Goal: Task Accomplishment & Management: Manage account settings

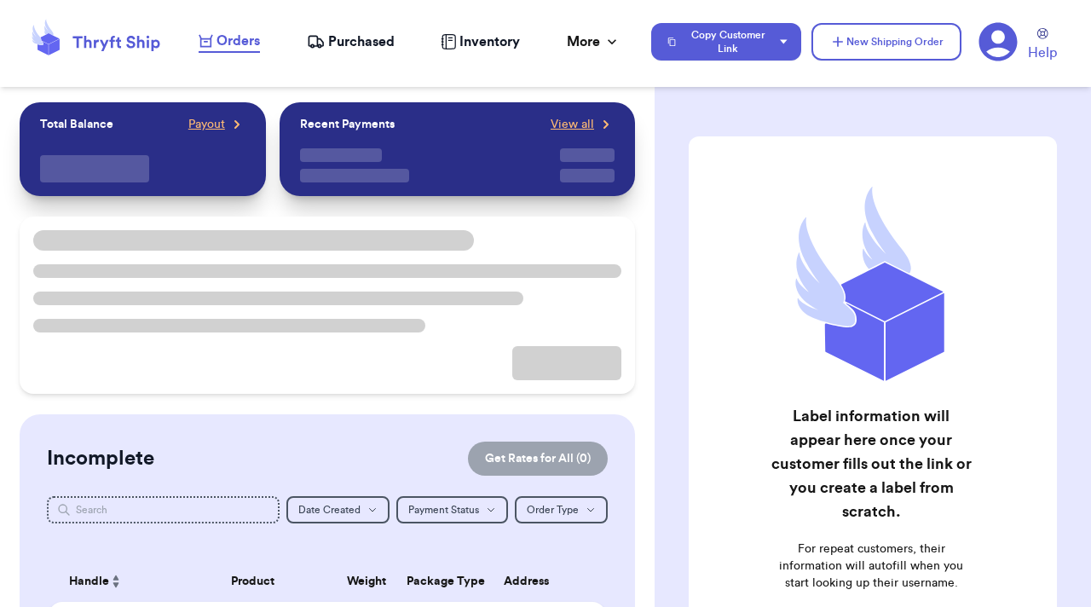
checkbox input "true"
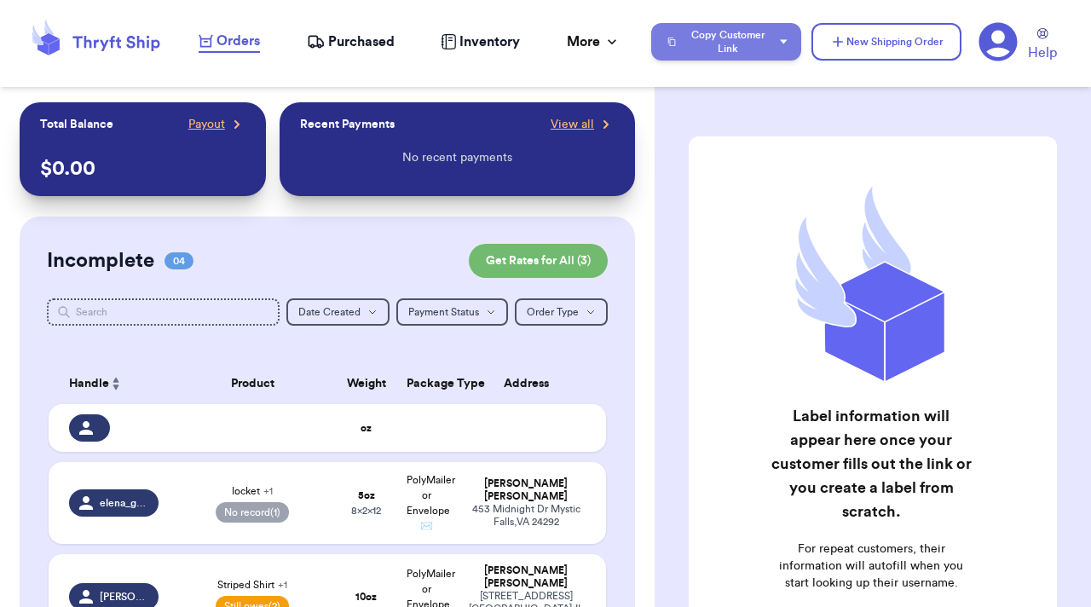
click at [758, 33] on button "Copy Customer Link" at bounding box center [726, 42] width 150 height 38
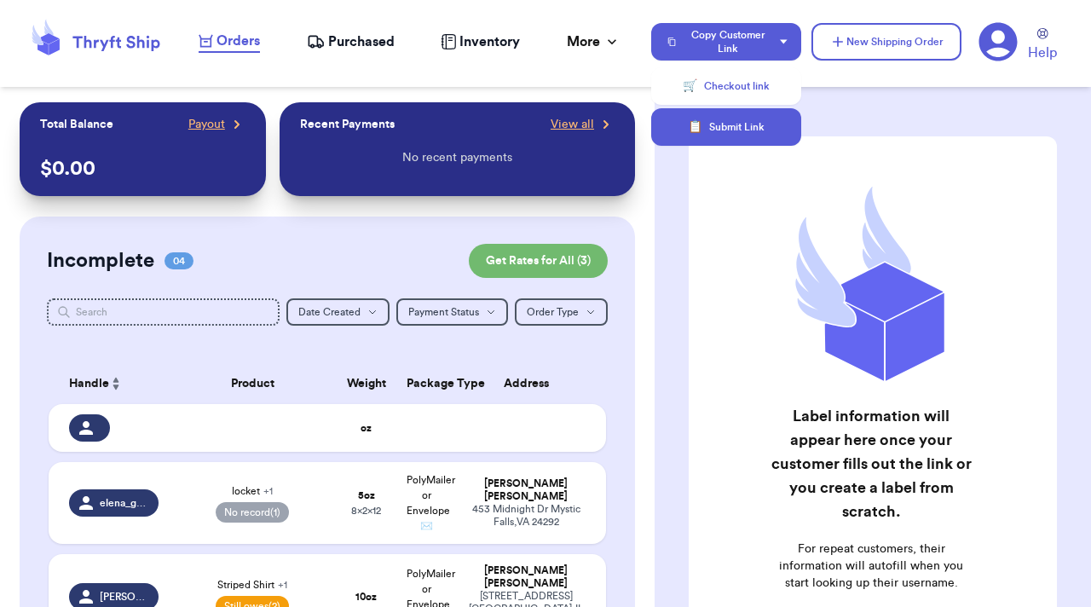
click at [756, 118] on button "📋 Submit Link" at bounding box center [726, 127] width 150 height 38
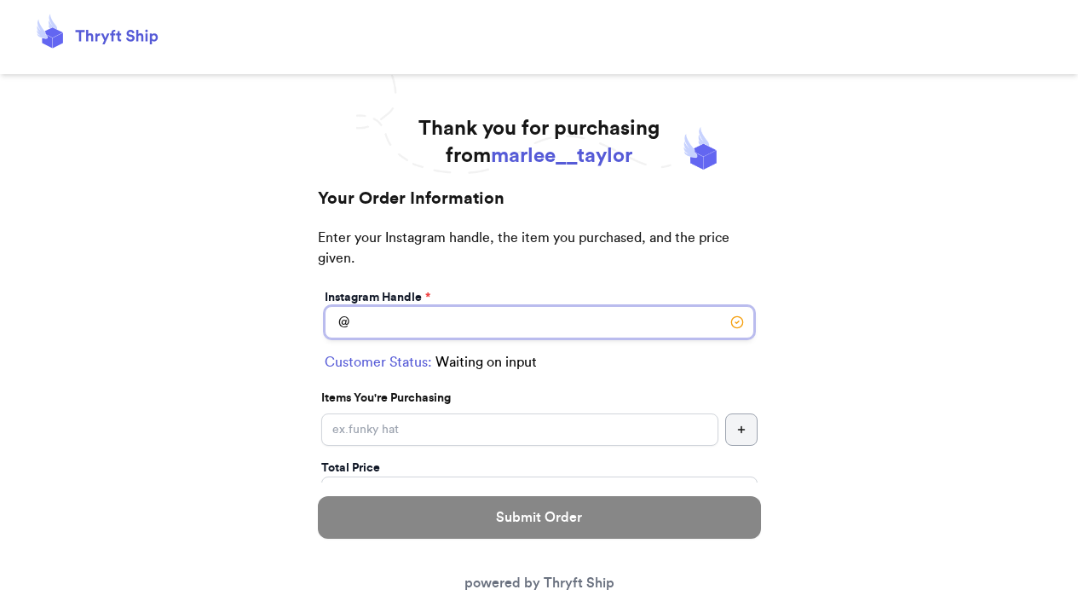
click at [545, 328] on input "Instagram Handle *" at bounding box center [540, 322] width 430 height 32
type input "e"
type input "shrek"
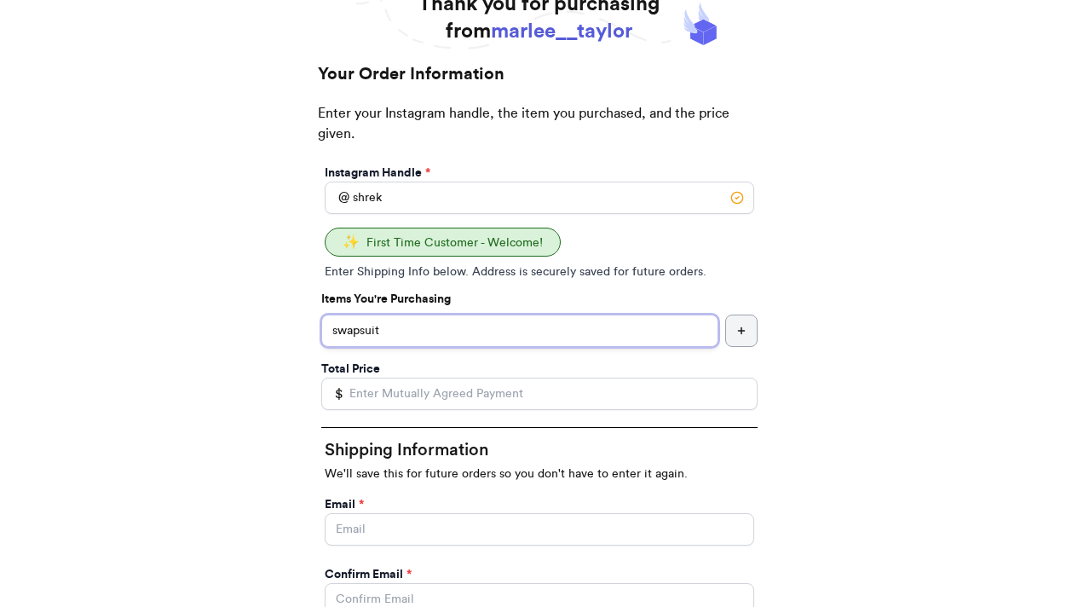
scroll to position [135, 0]
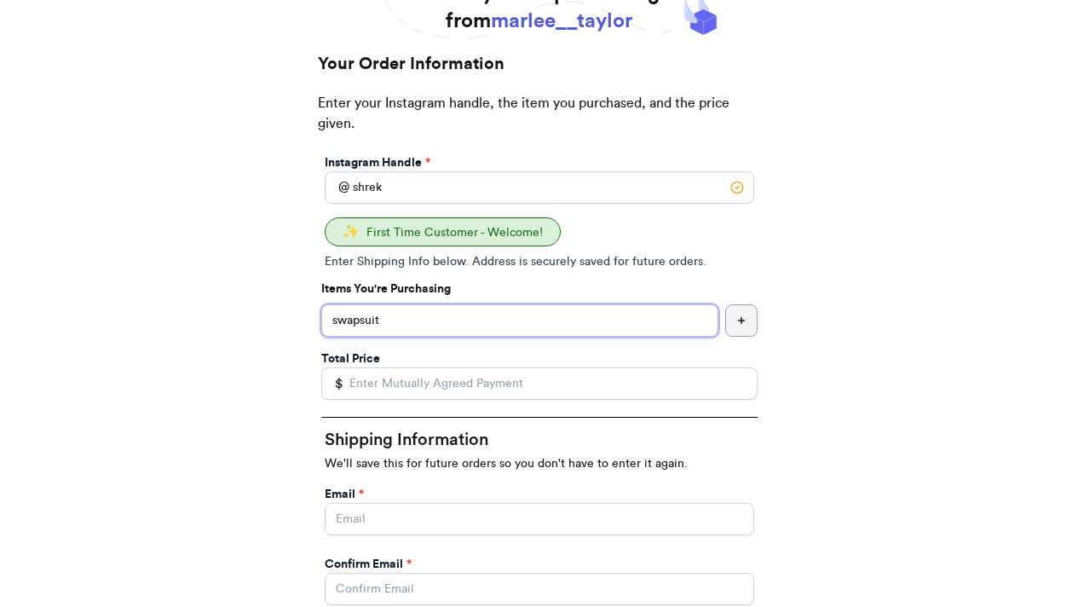
type input "swapsuit"
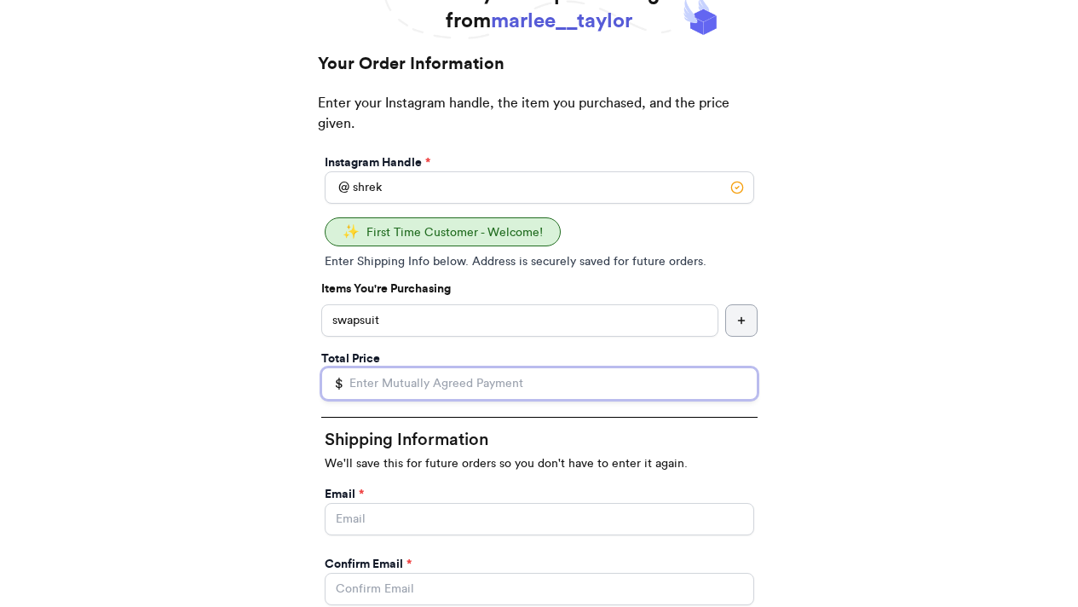
click at [518, 380] on input "Total Price" at bounding box center [539, 383] width 436 height 32
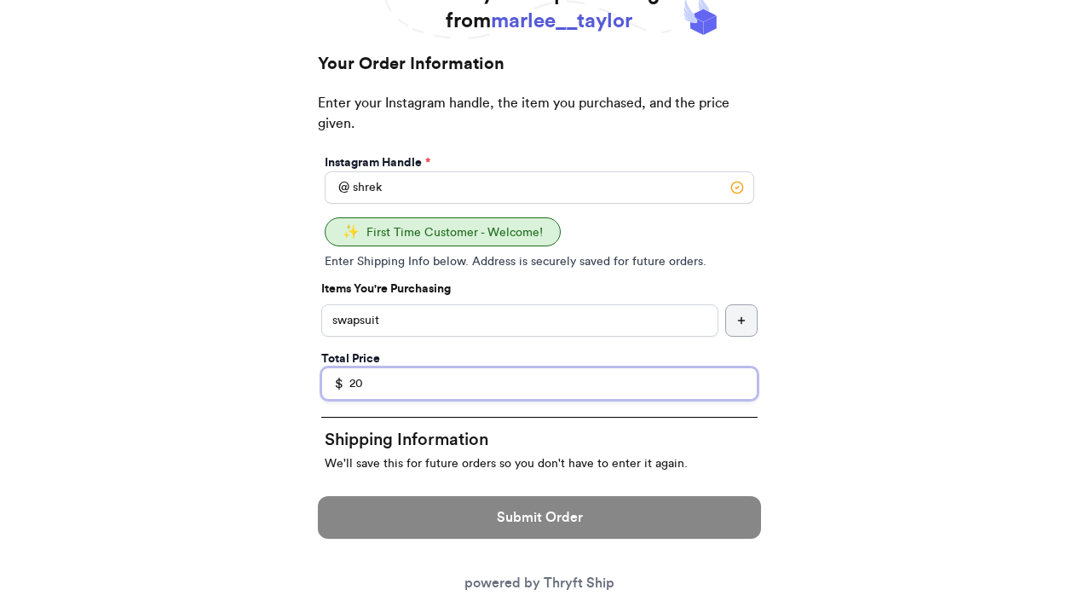
type input "20"
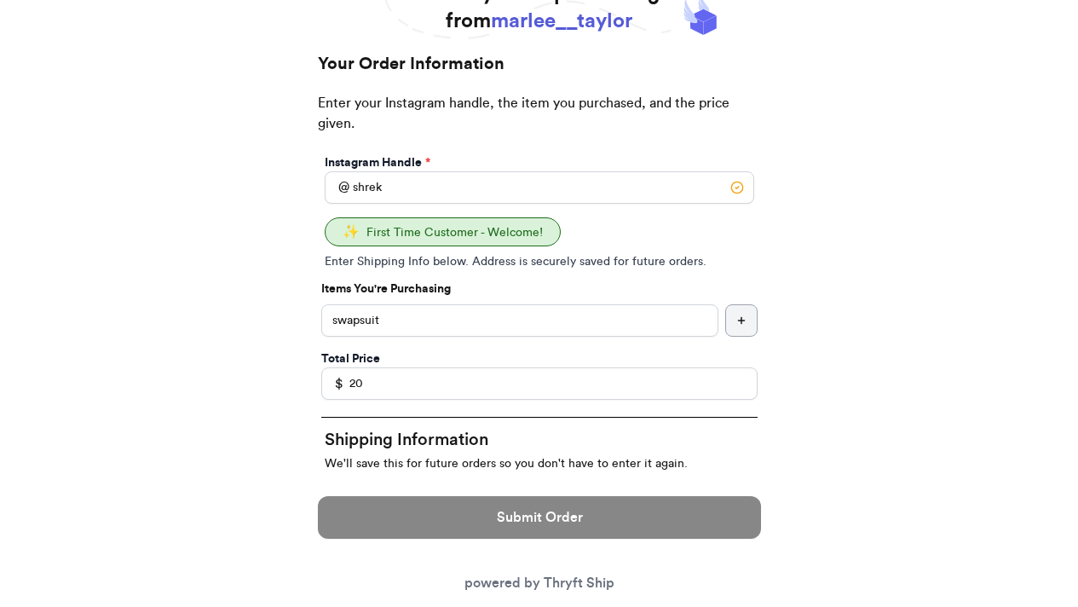
click at [482, 463] on p "We'll save this for future orders so you don't have to enter it again." at bounding box center [540, 463] width 430 height 17
click at [746, 315] on button "button" at bounding box center [741, 320] width 32 height 32
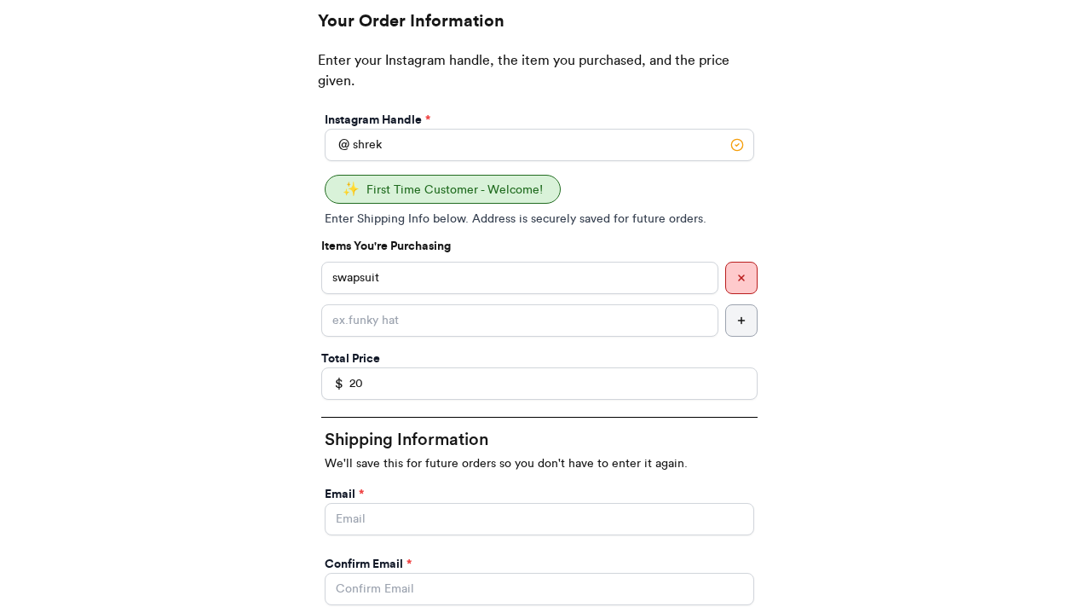
scroll to position [223, 0]
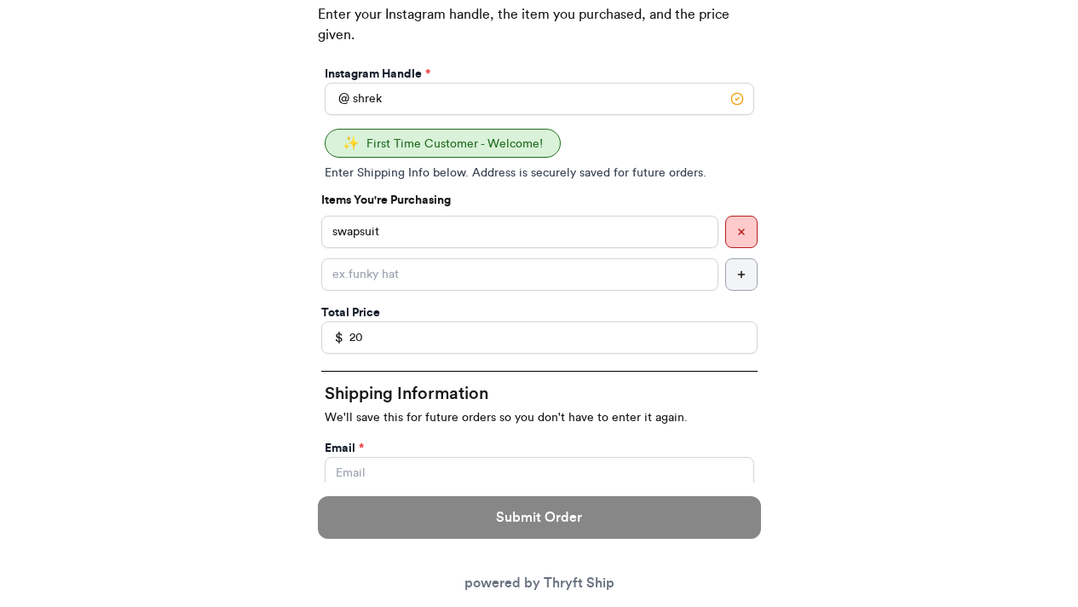
click at [743, 234] on line "button" at bounding box center [741, 231] width 5 height 5
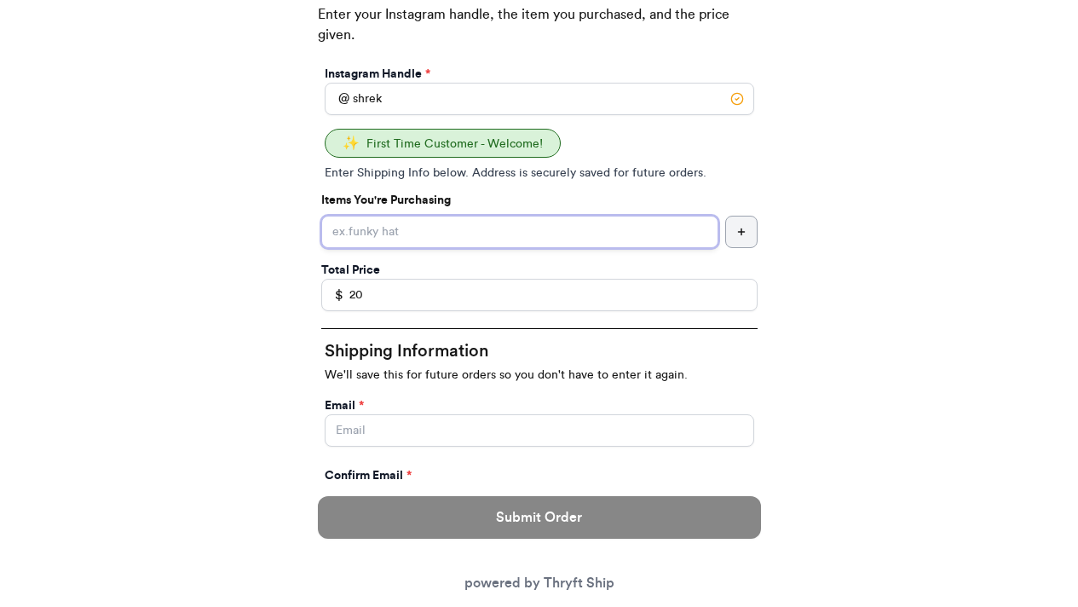
click at [698, 240] on input "Instagram Handle *" at bounding box center [519, 232] width 397 height 32
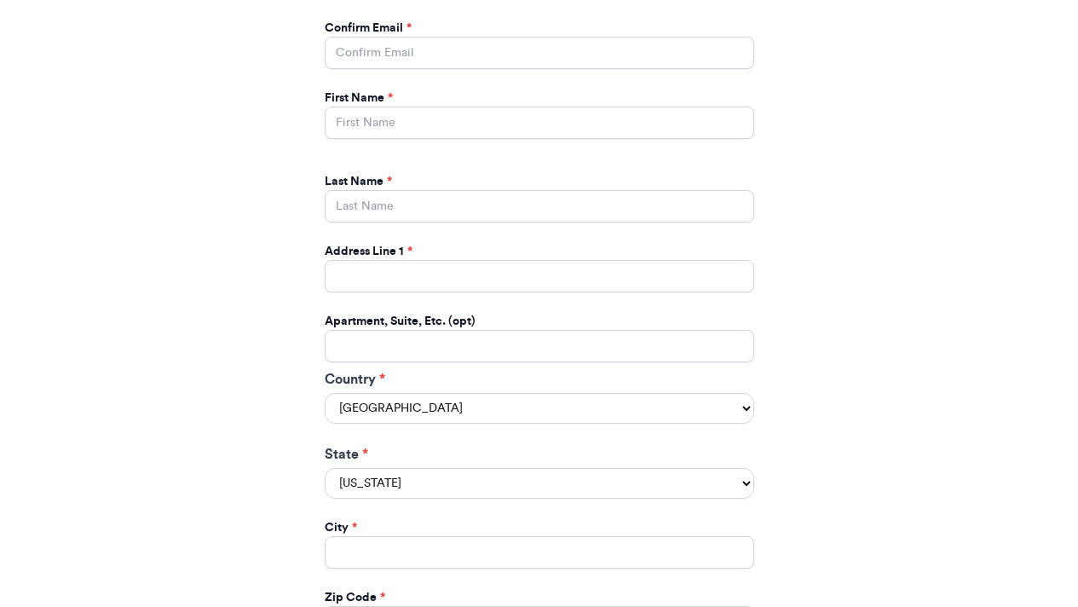
scroll to position [459, 0]
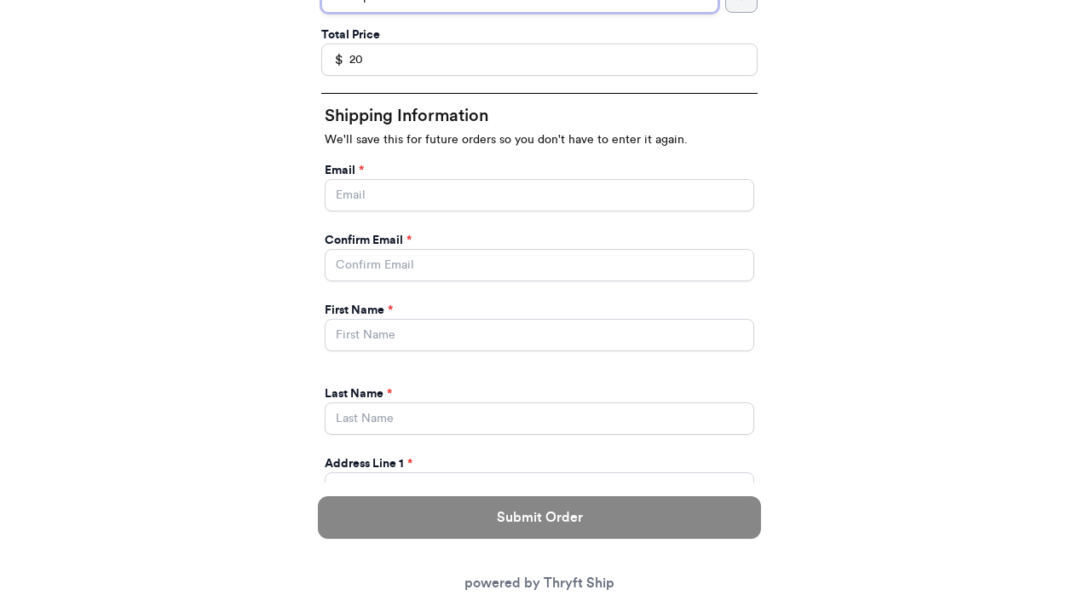
type input "swamp suit"
click at [612, 202] on input "Instagram Handle *" at bounding box center [540, 195] width 430 height 32
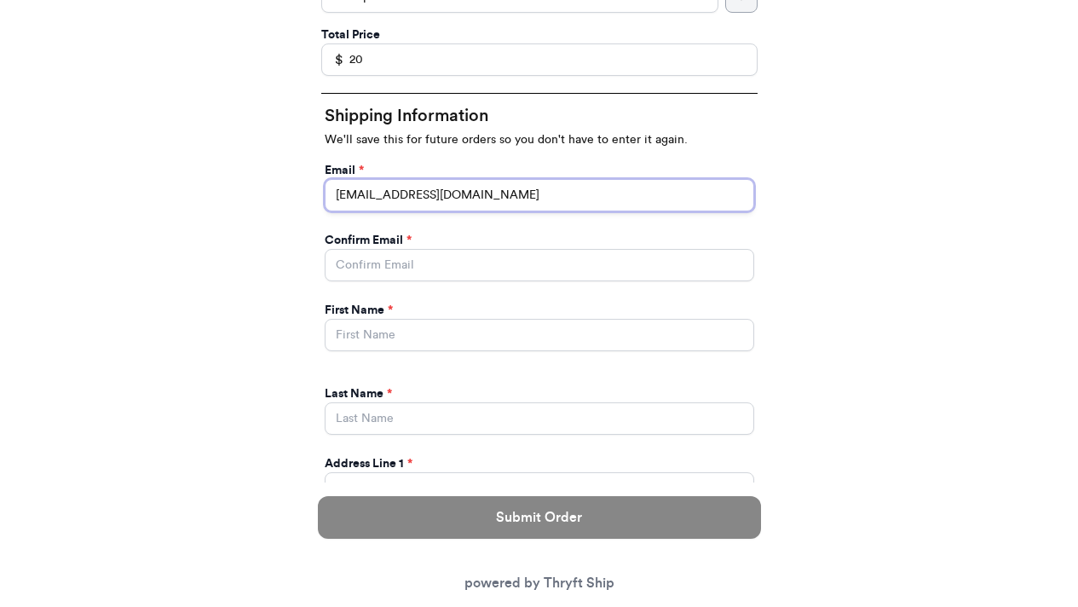
type input "[EMAIL_ADDRESS][DOMAIN_NAME]"
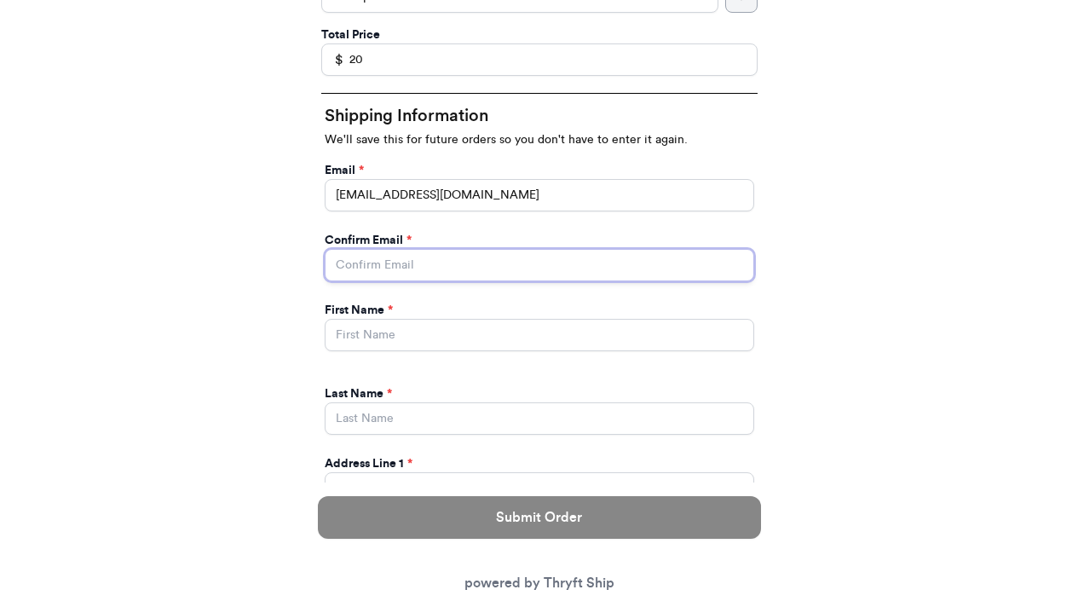
click at [562, 278] on input "Instagram Handle *" at bounding box center [540, 265] width 430 height 32
type input "[EMAIL_ADDRESS][DOMAIN_NAME]"
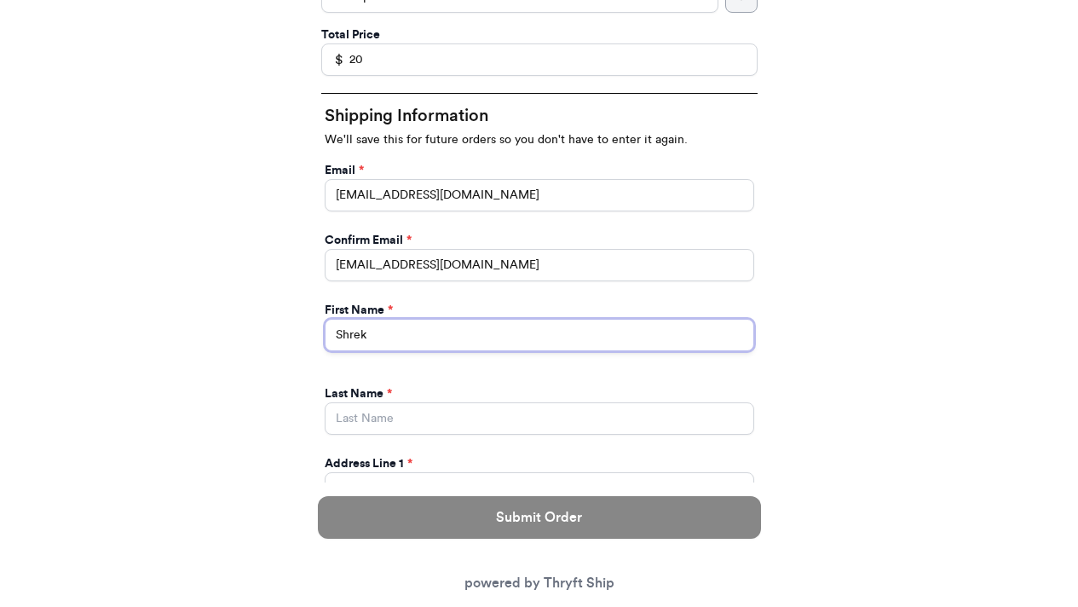
type input "Shrek"
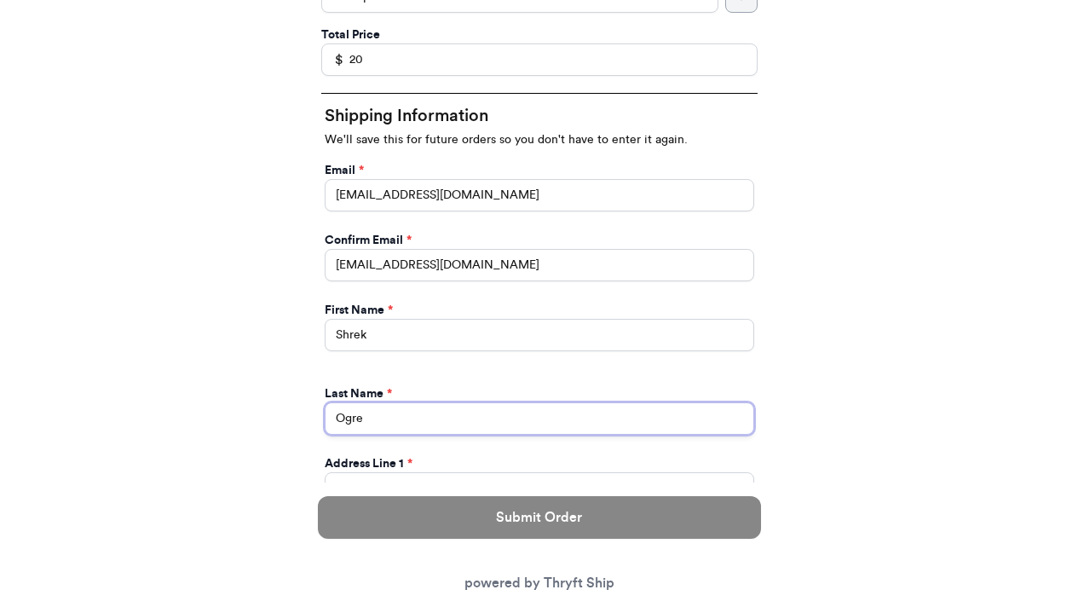
type input "Ogre"
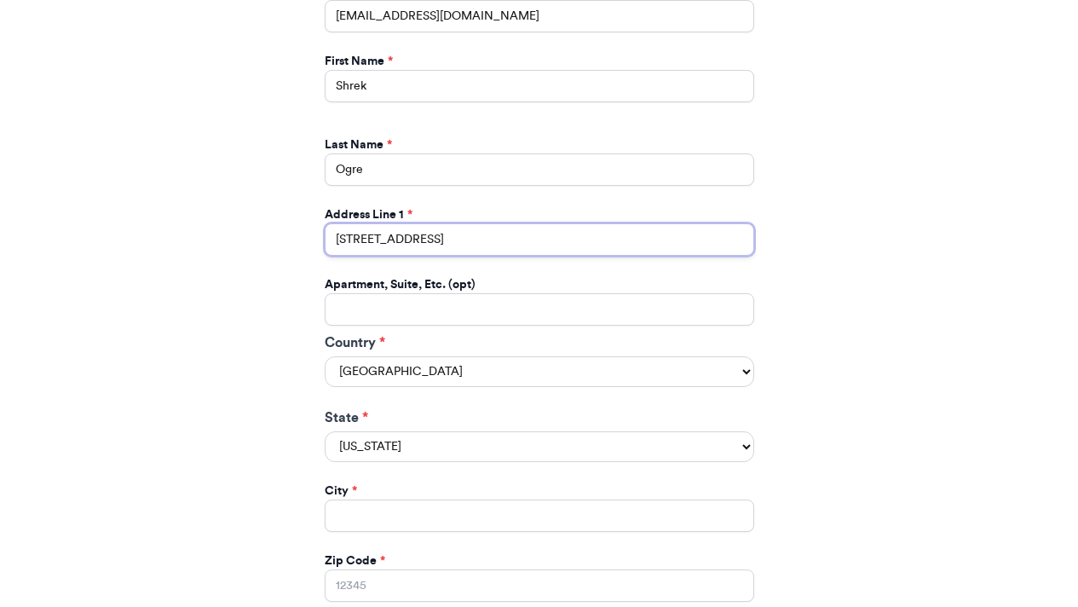
scroll to position [741, 0]
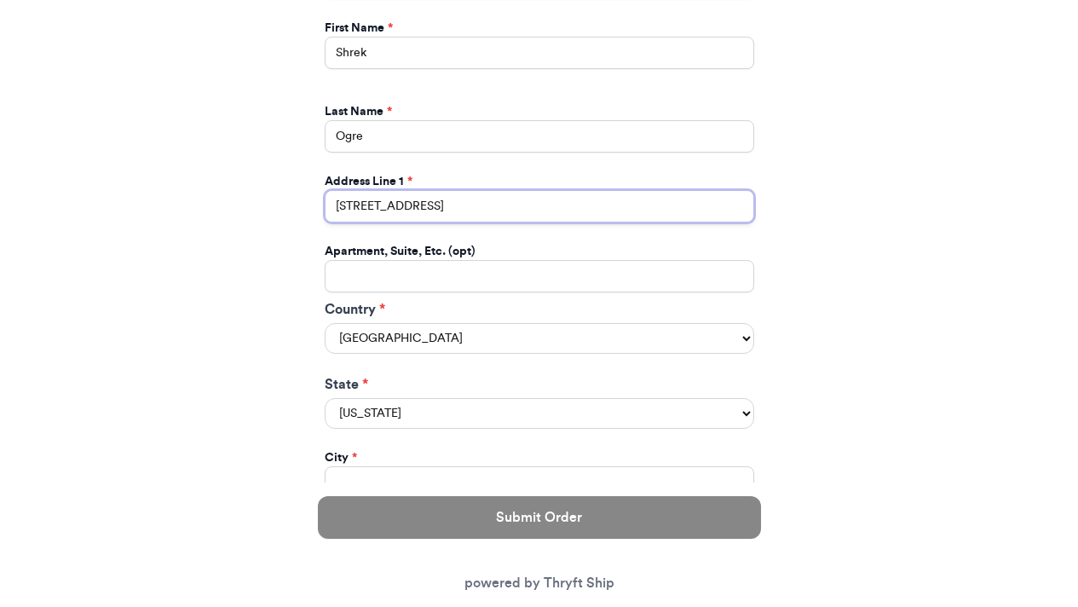
type input "[STREET_ADDRESS]"
click at [529, 332] on select "United States Canada Australia" at bounding box center [540, 338] width 430 height 31
click at [404, 416] on select "Alabama Alaska Arizona Arkansas California Colorado Connecticut Delaware Distri…" at bounding box center [540, 413] width 430 height 31
select select "CA"
click at [325, 401] on select "Alabama Alaska Arizona Arkansas California Colorado Connecticut Delaware Distri…" at bounding box center [540, 413] width 430 height 31
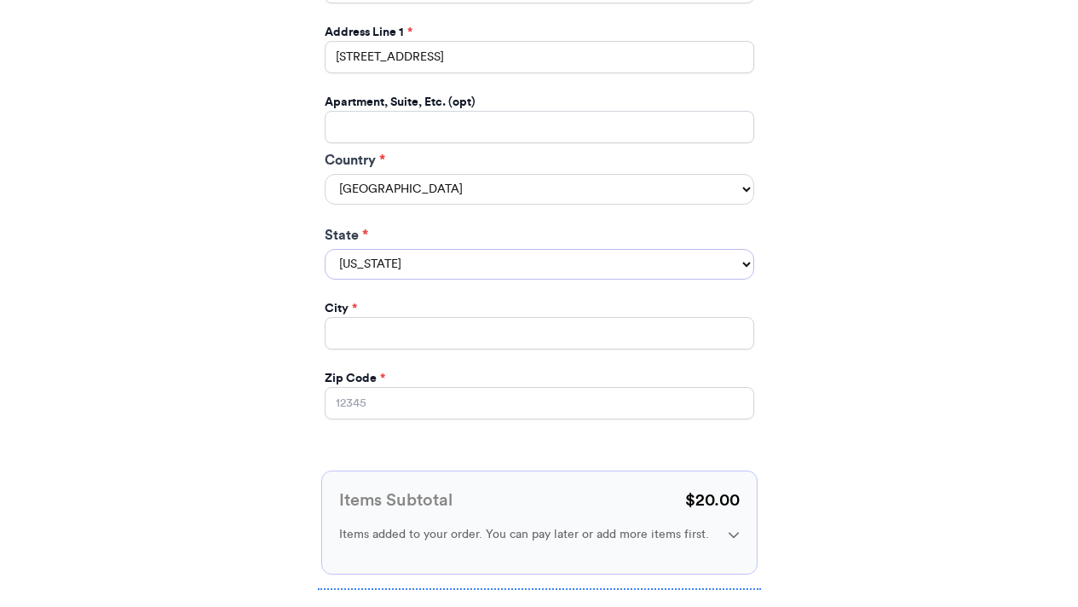
scroll to position [901, 0]
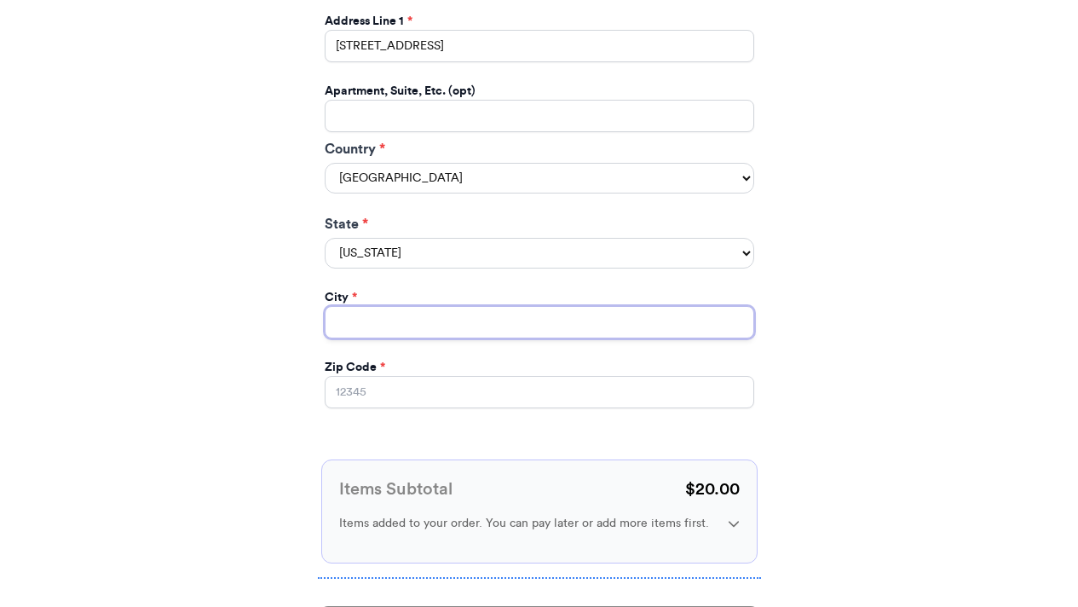
click at [453, 334] on input "Instagram Handle *" at bounding box center [540, 322] width 430 height 32
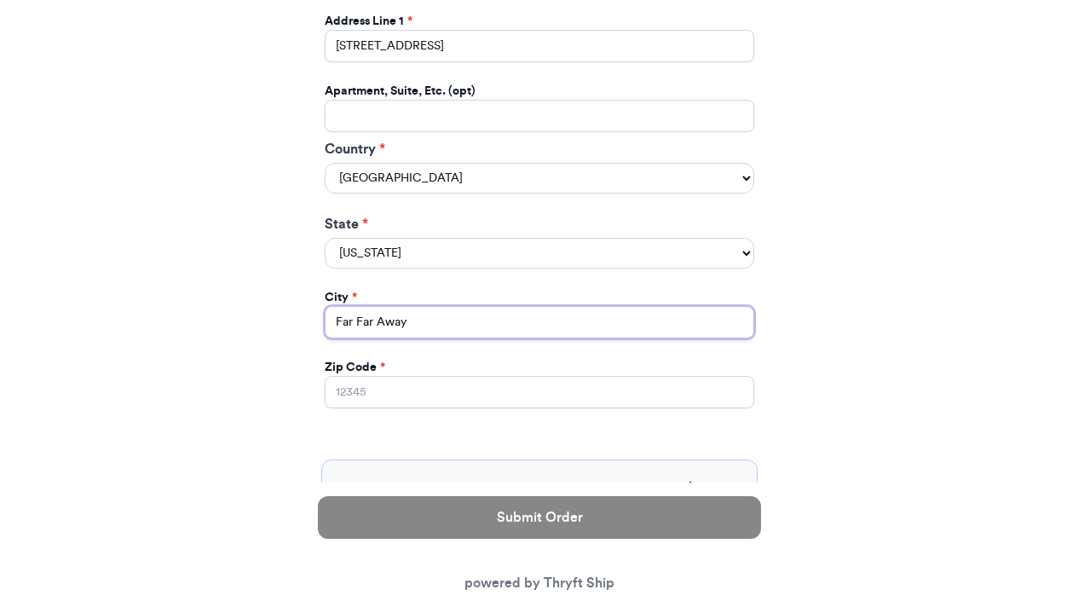
type input "Far Far Away"
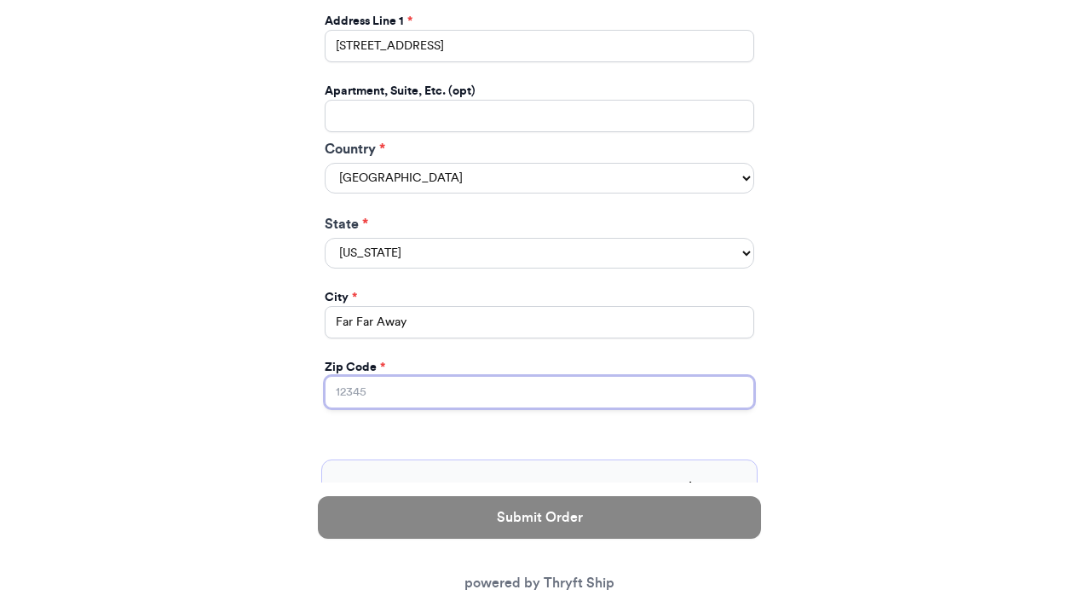
click at [412, 388] on input "Zip Code *" at bounding box center [540, 392] width 430 height 32
type input "60131"
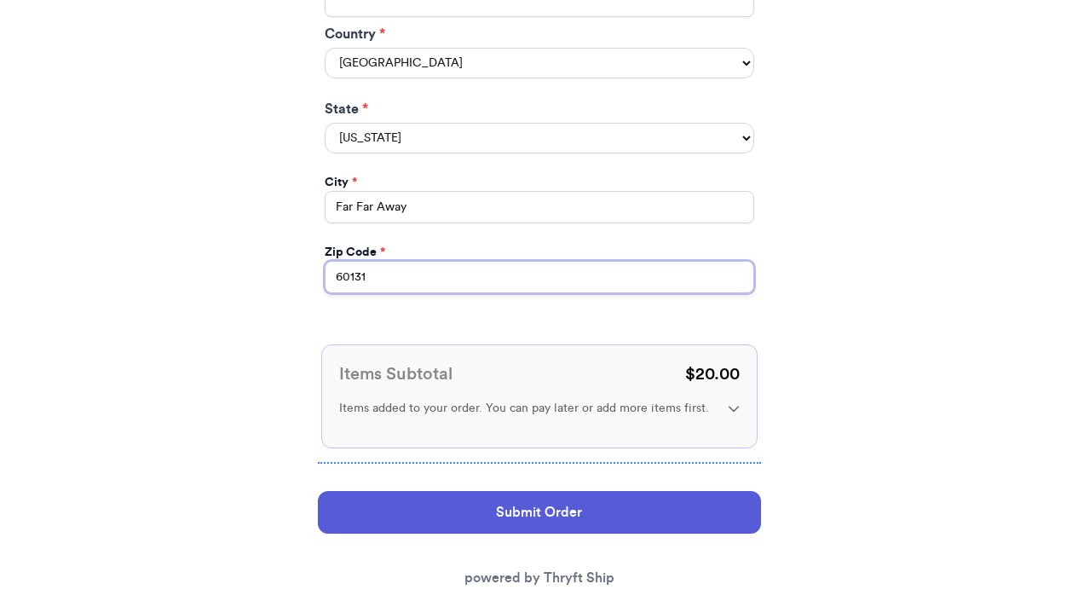
scroll to position [1050, 0]
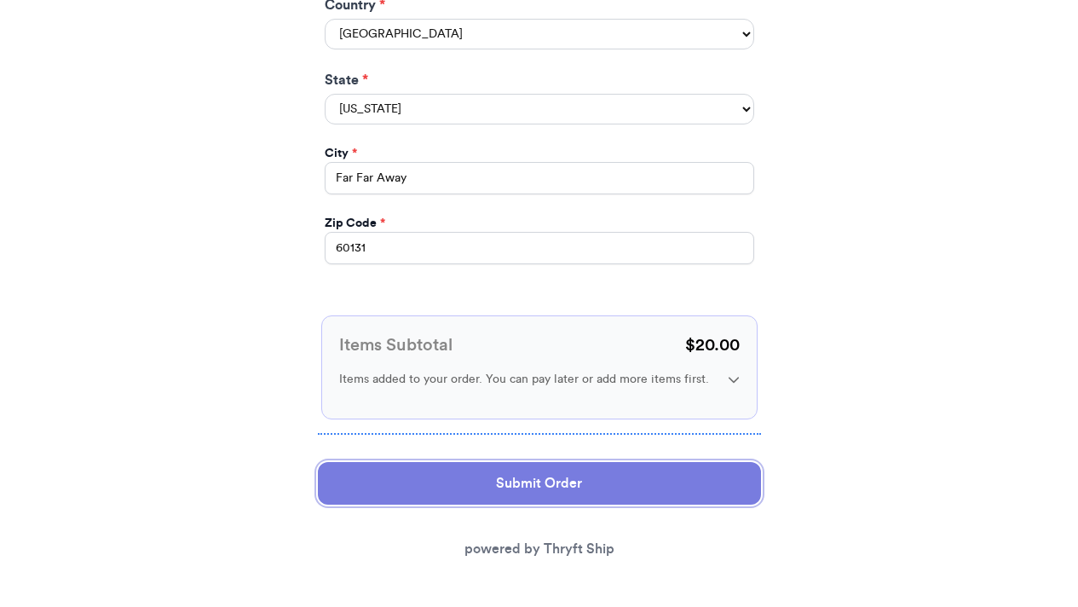
click at [516, 477] on button "Submit Order" at bounding box center [539, 483] width 443 height 43
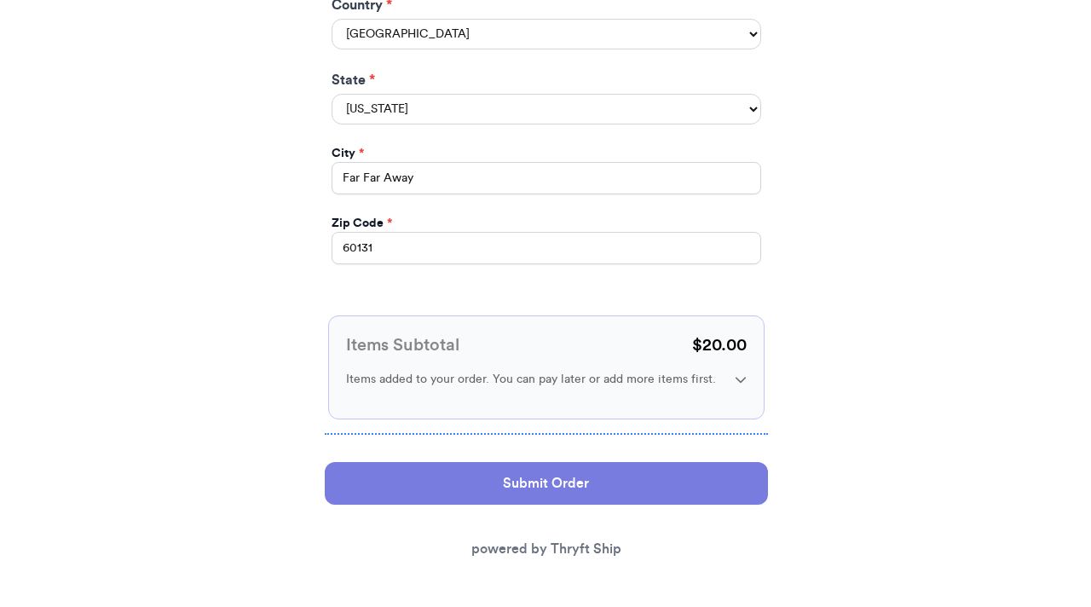
scroll to position [0, 0]
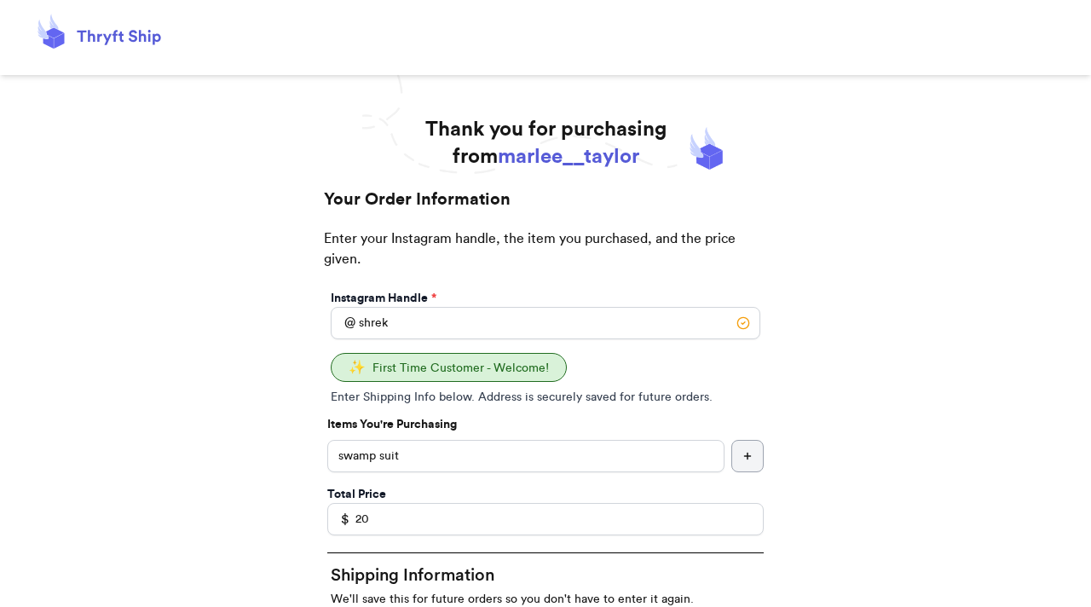
select select "CA"
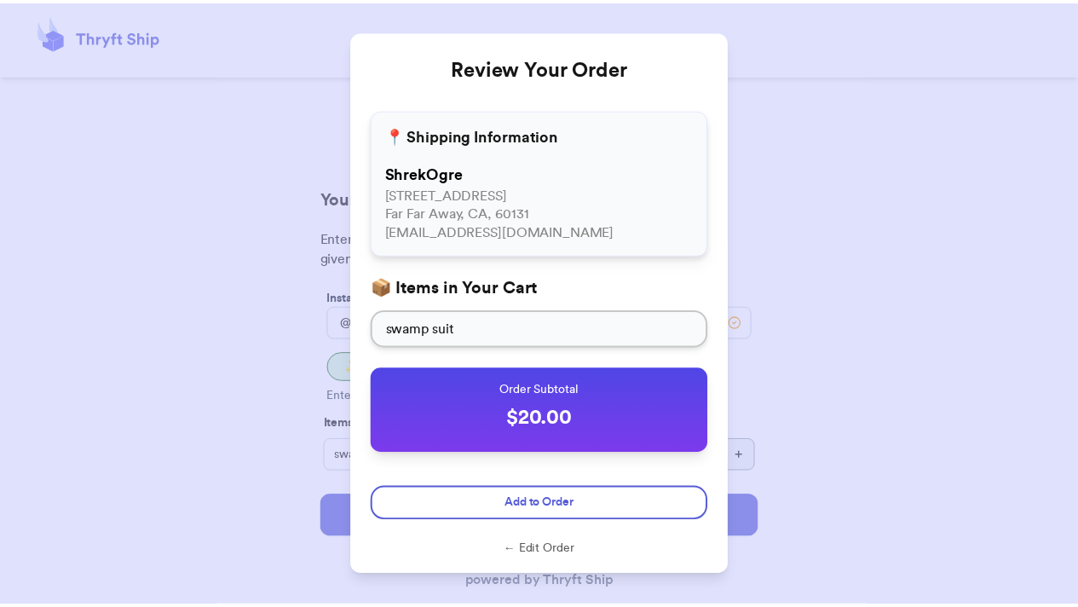
scroll to position [13, 0]
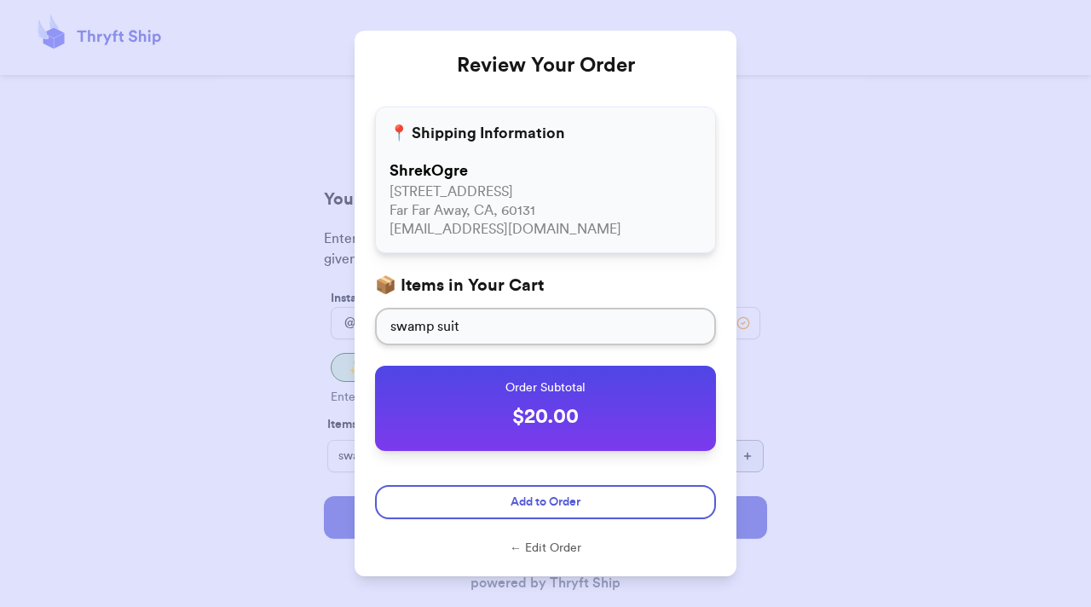
click at [810, 361] on div "Review Your Order 📍 Shipping Information Shrek Ogre 123 Swap Lane Far Far Away,…" at bounding box center [545, 303] width 1091 height 607
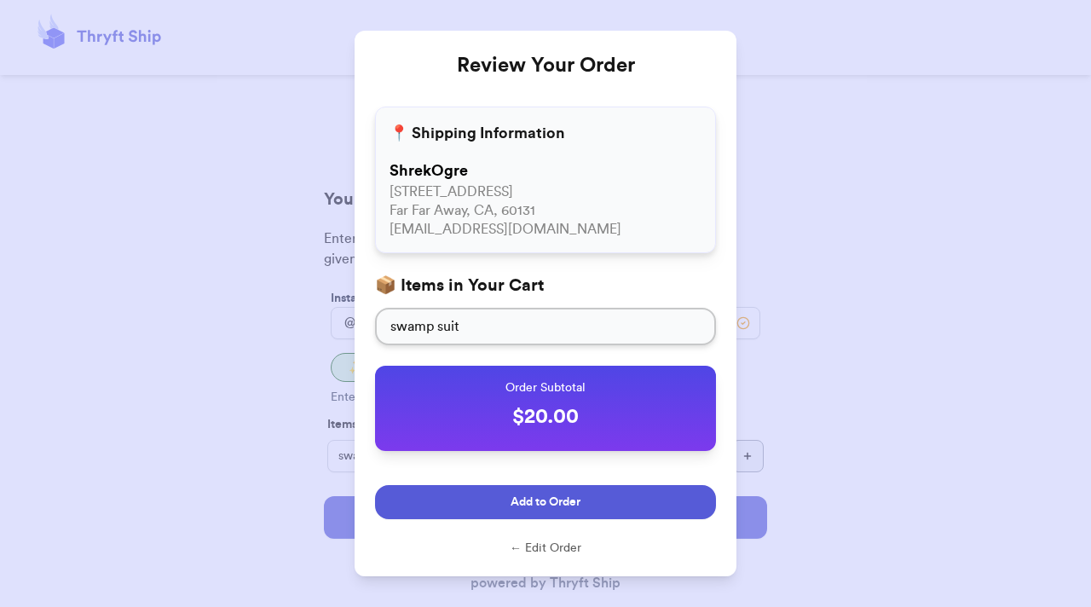
click at [596, 491] on button "Add to Order" at bounding box center [545, 502] width 341 height 34
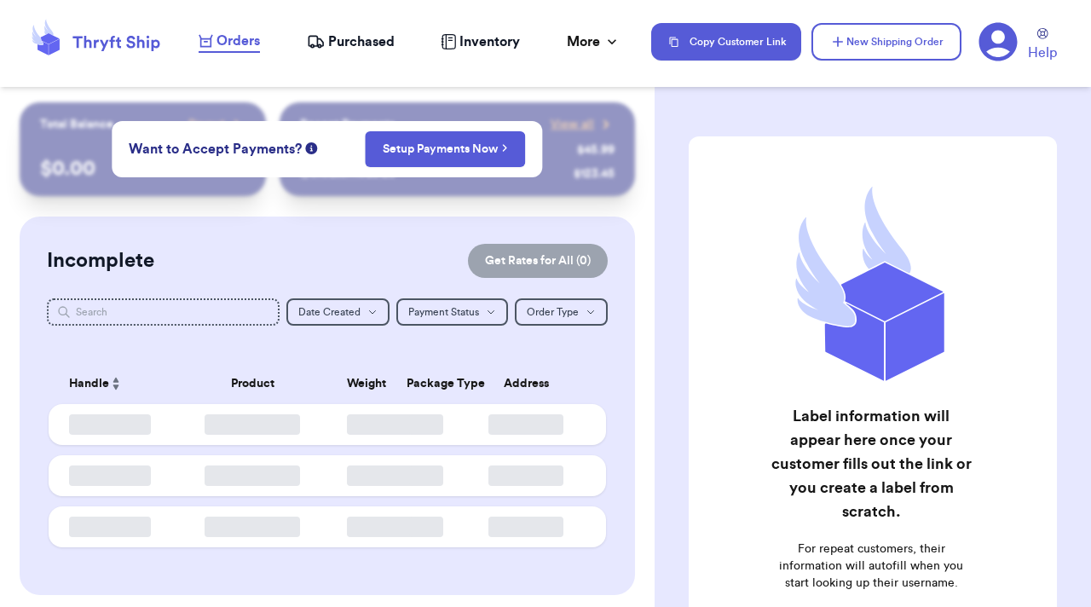
checkbox input "true"
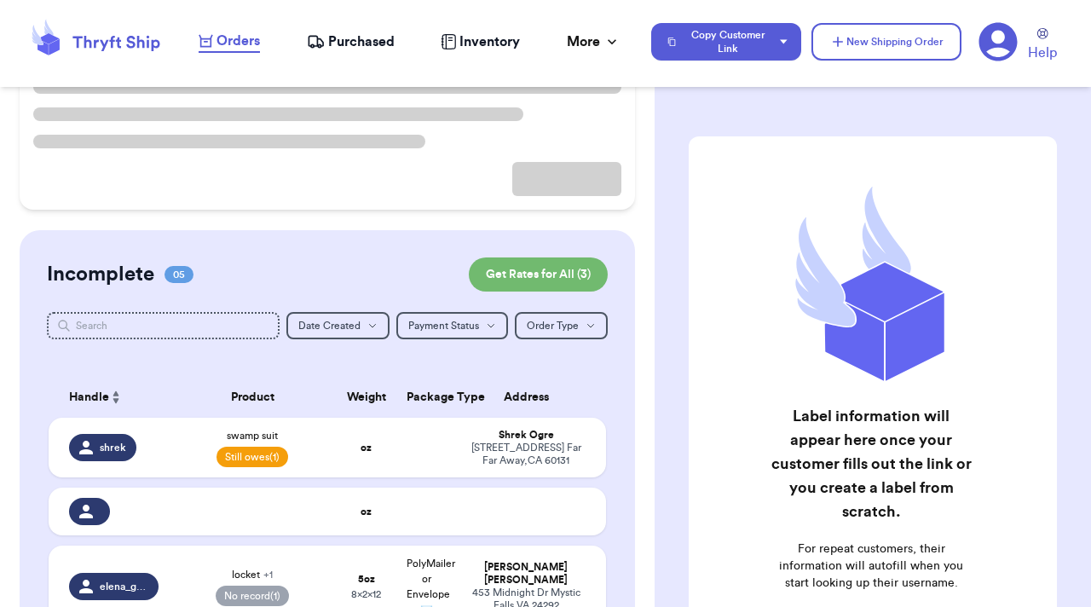
scroll to position [185, 0]
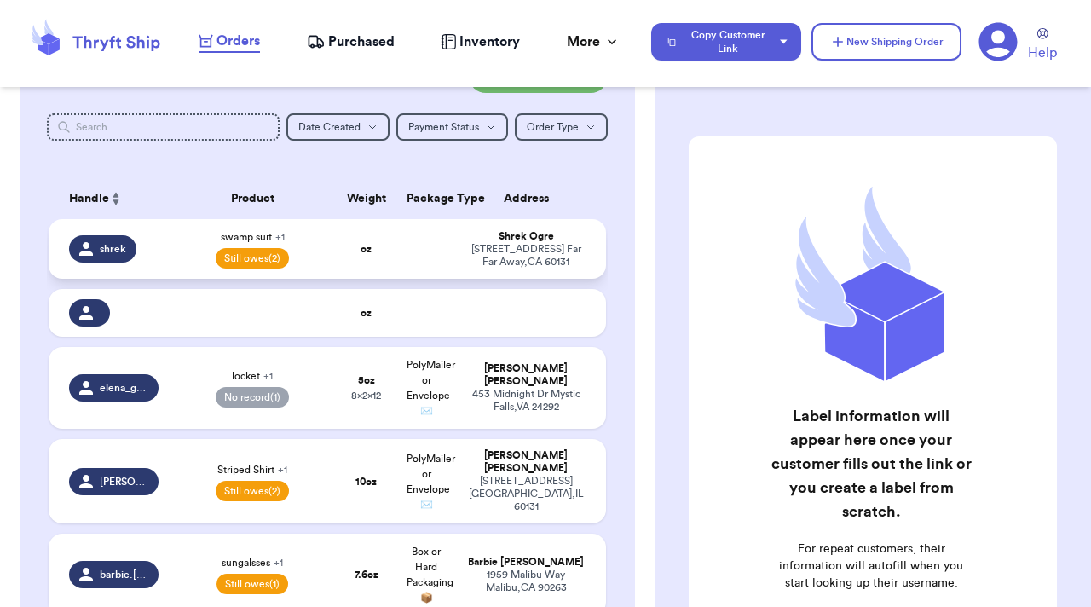
click at [266, 249] on span "Still owes (2)" at bounding box center [252, 258] width 73 height 20
select select "unpaid"
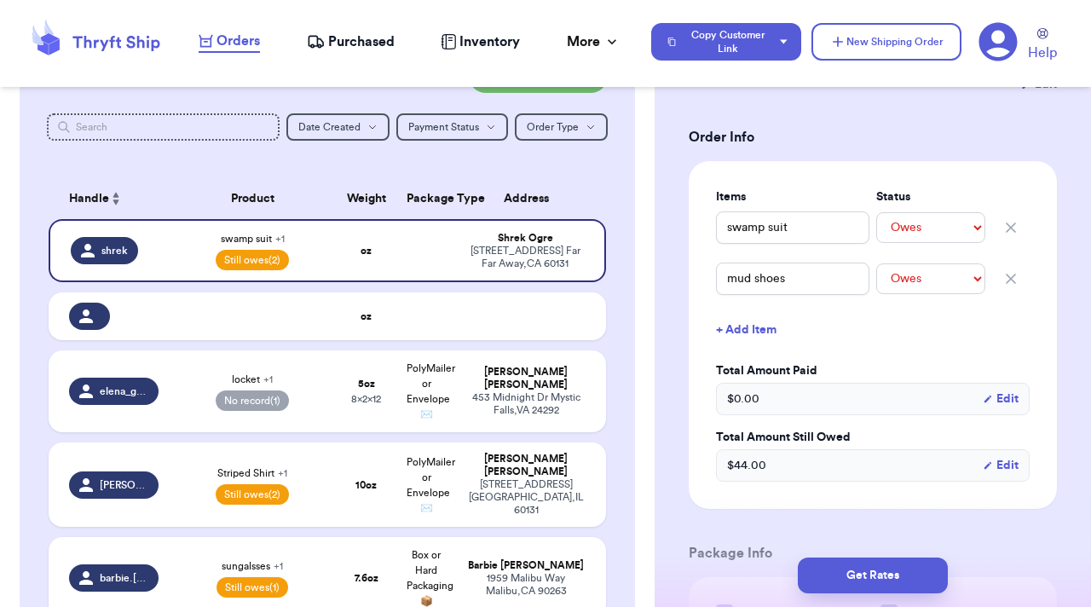
scroll to position [350, 0]
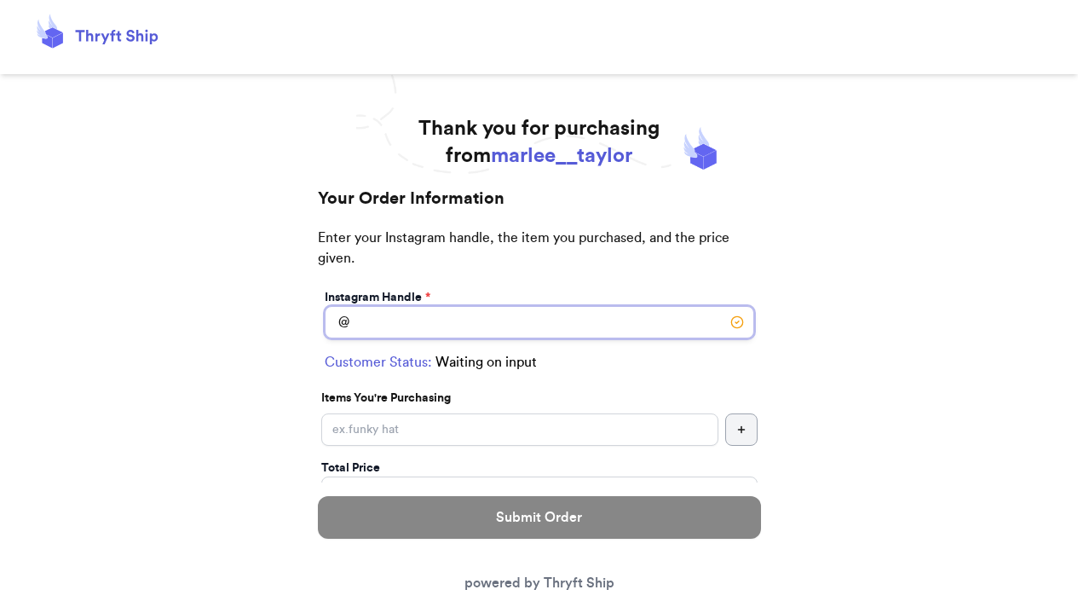
click at [653, 315] on input "Instagram Handle *" at bounding box center [540, 322] width 430 height 32
type input "shrek"
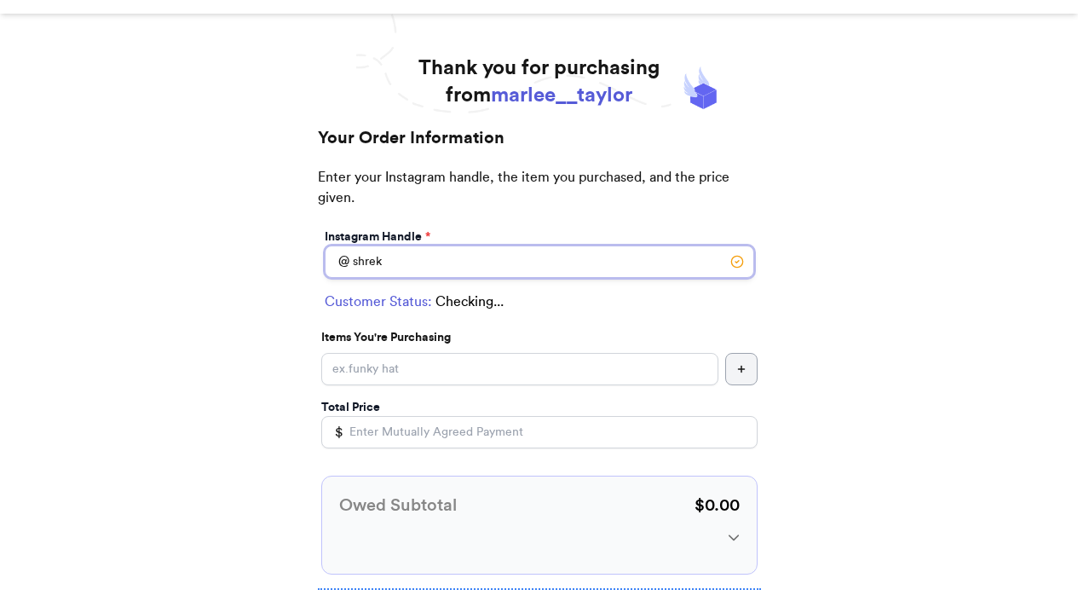
scroll to position [69, 0]
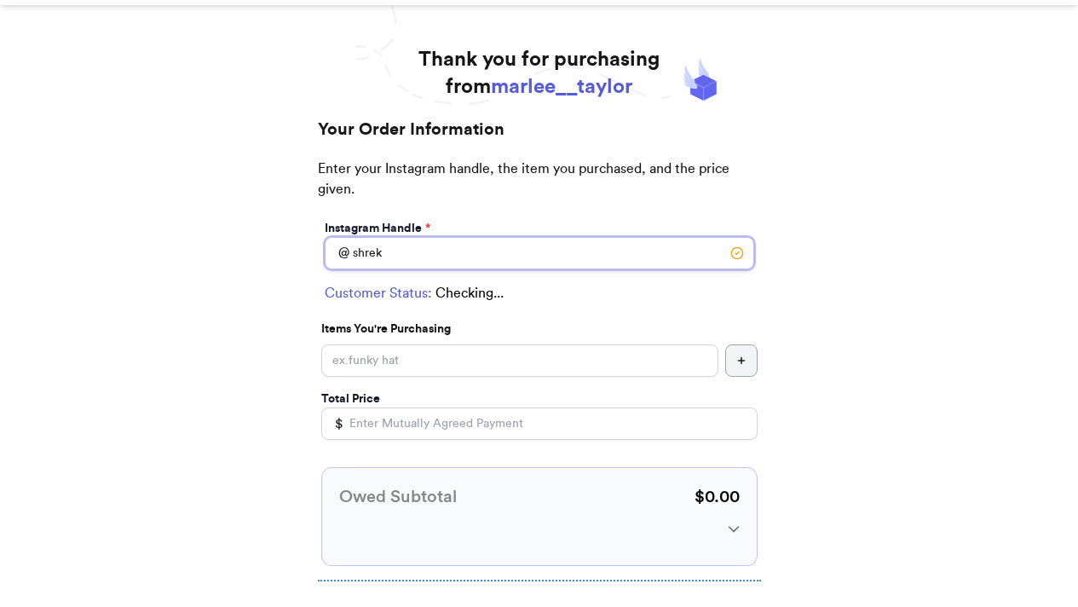
select select "CA"
type input "Far Far Away"
type input "60131"
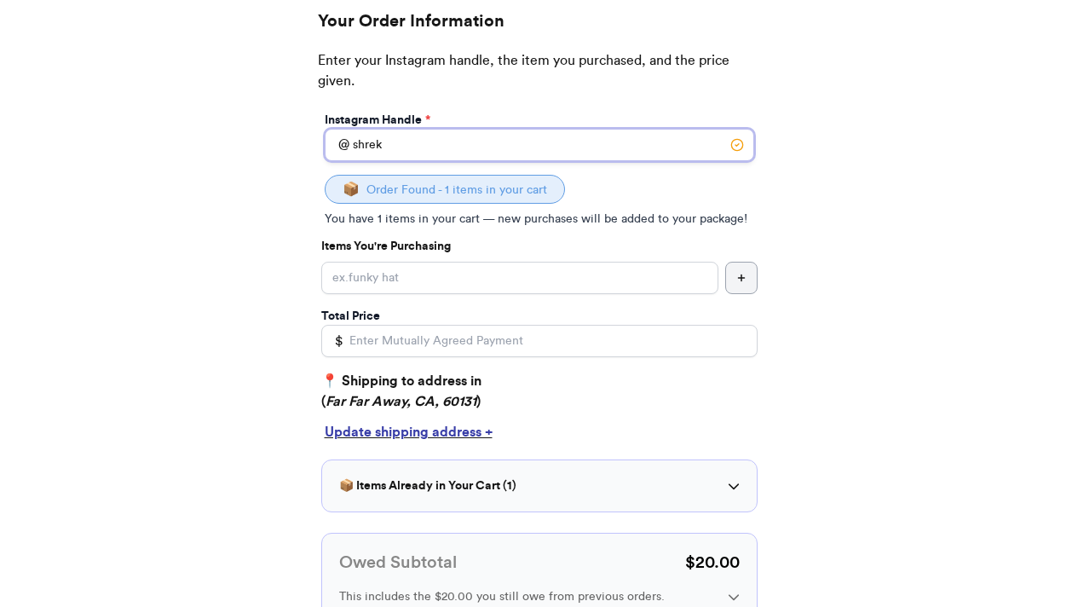
scroll to position [178, 0]
type input "shrek"
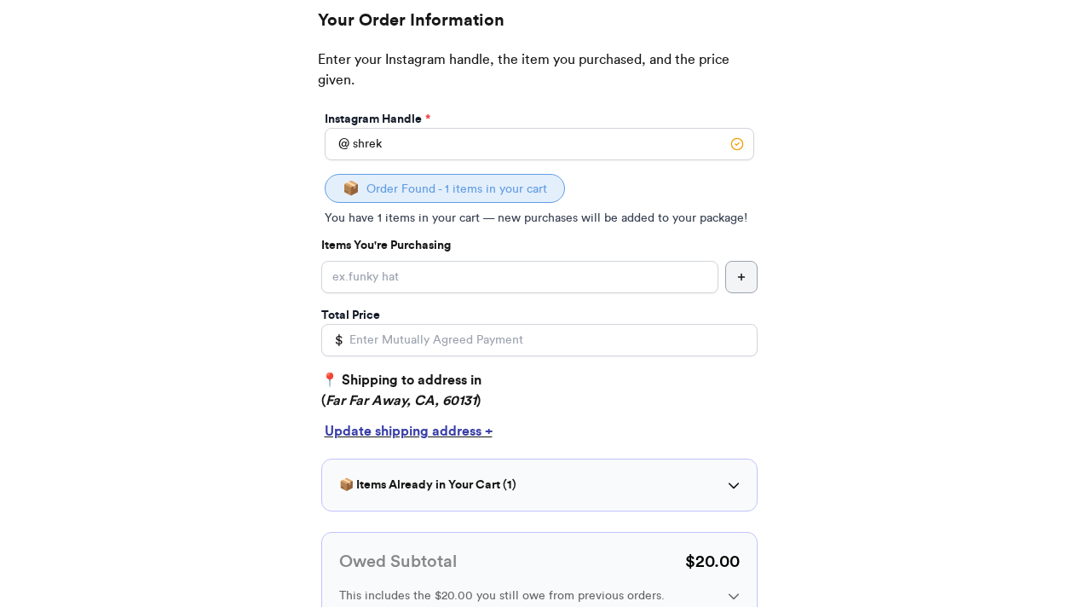
click at [881, 313] on div "Thank you for purchasing from marlee__taylor Your Order Information Enter your …" at bounding box center [539, 442] width 1078 height 1011
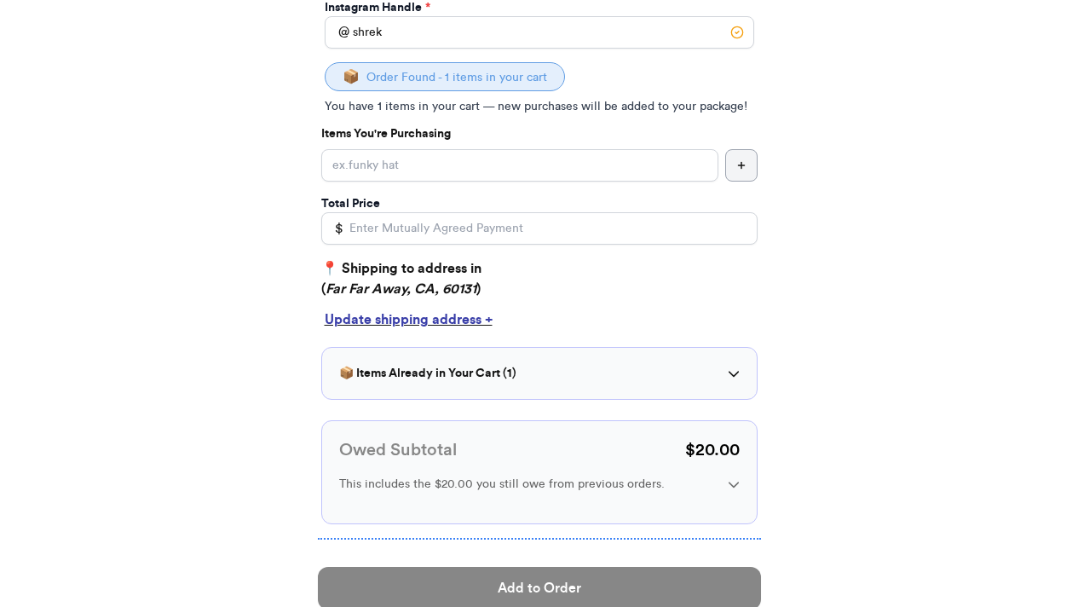
scroll to position [288, 0]
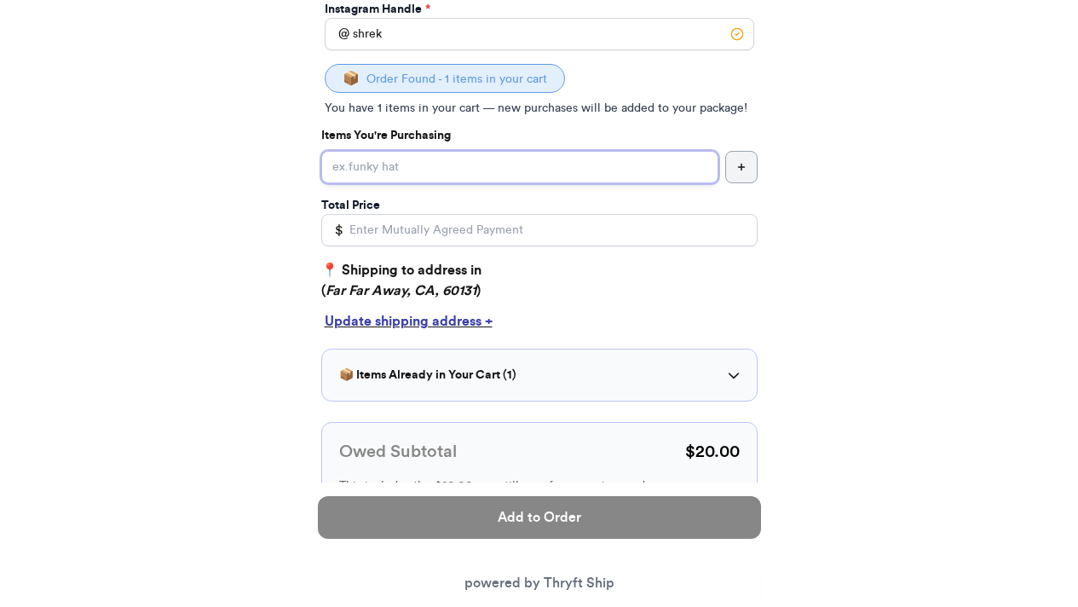
click at [568, 152] on input "Instagram Handle *" at bounding box center [519, 167] width 397 height 32
type input "mud shoes"
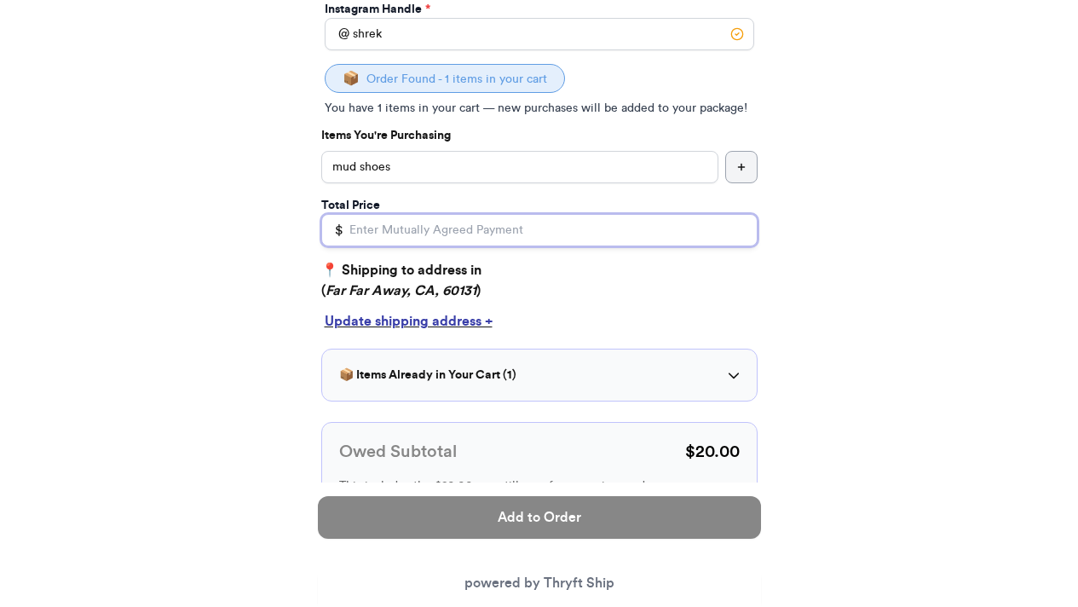
click at [710, 233] on input "Total Price" at bounding box center [539, 230] width 436 height 32
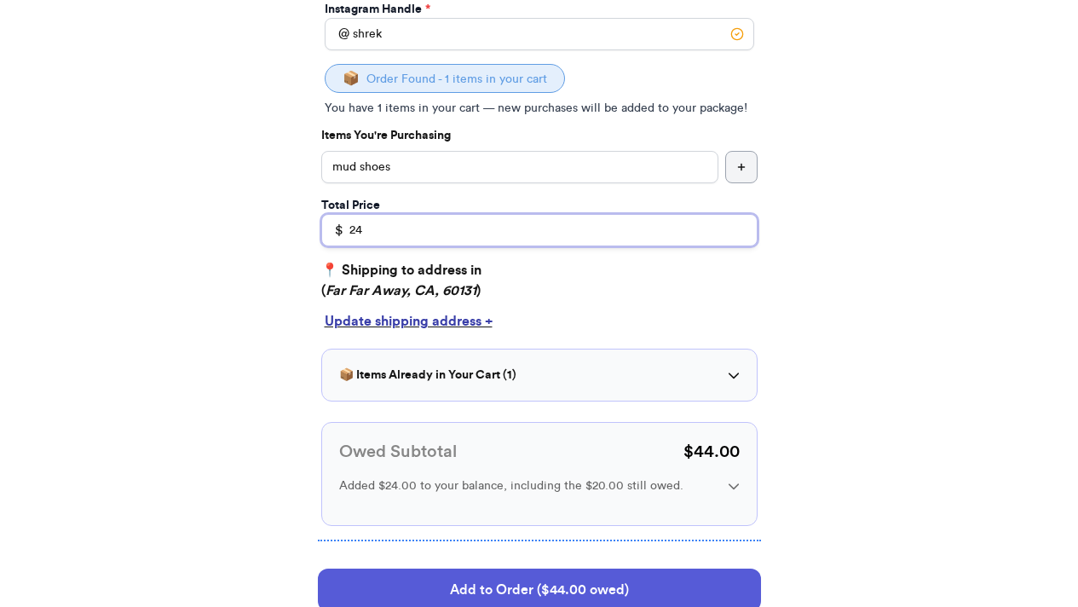
scroll to position [294, 0]
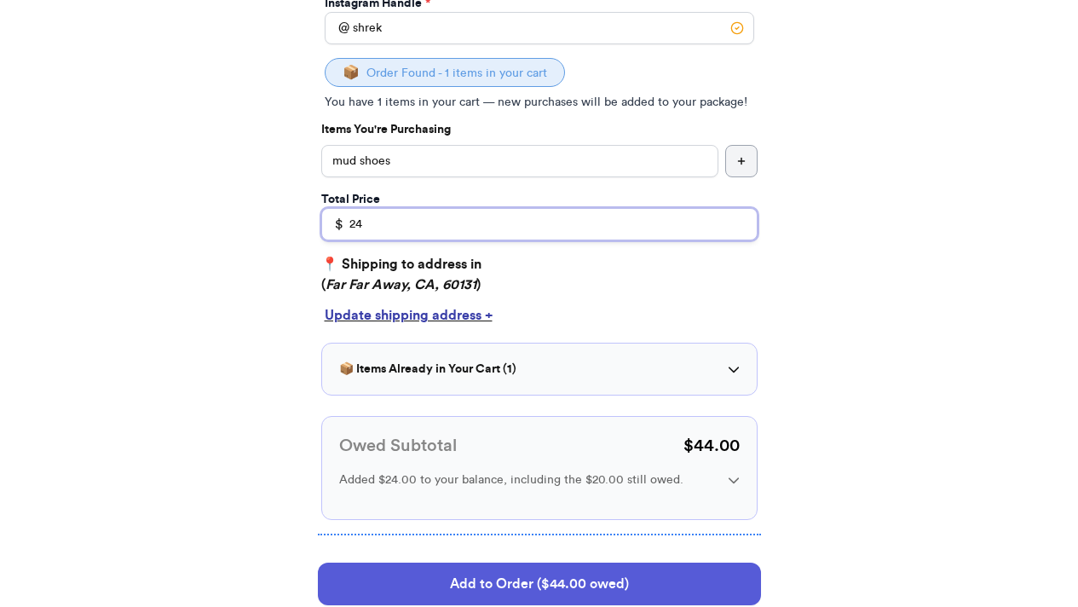
type input "24"
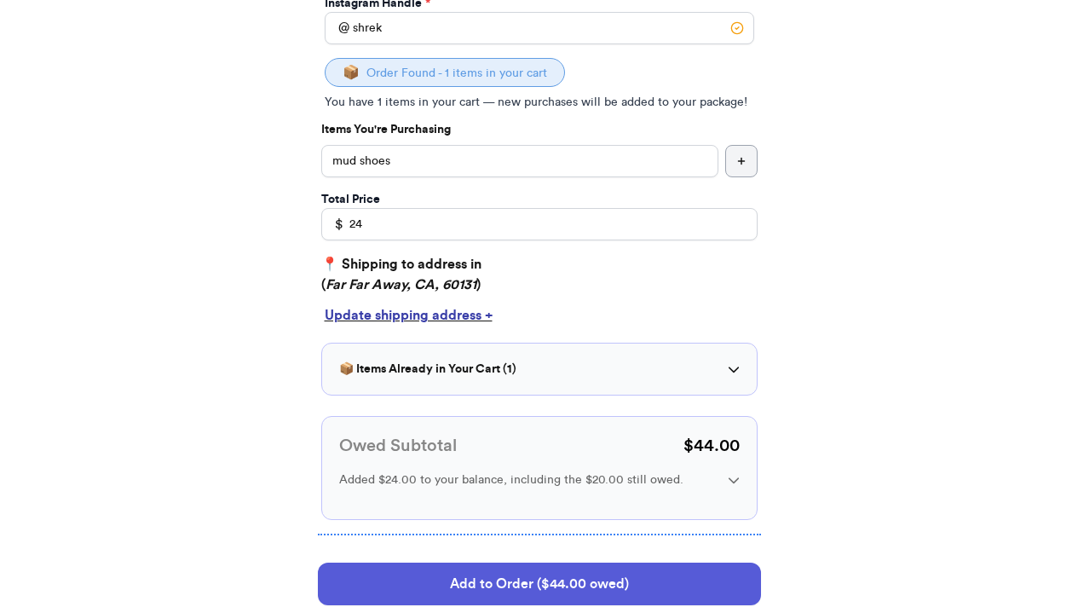
click at [731, 375] on icon at bounding box center [734, 369] width 12 height 12
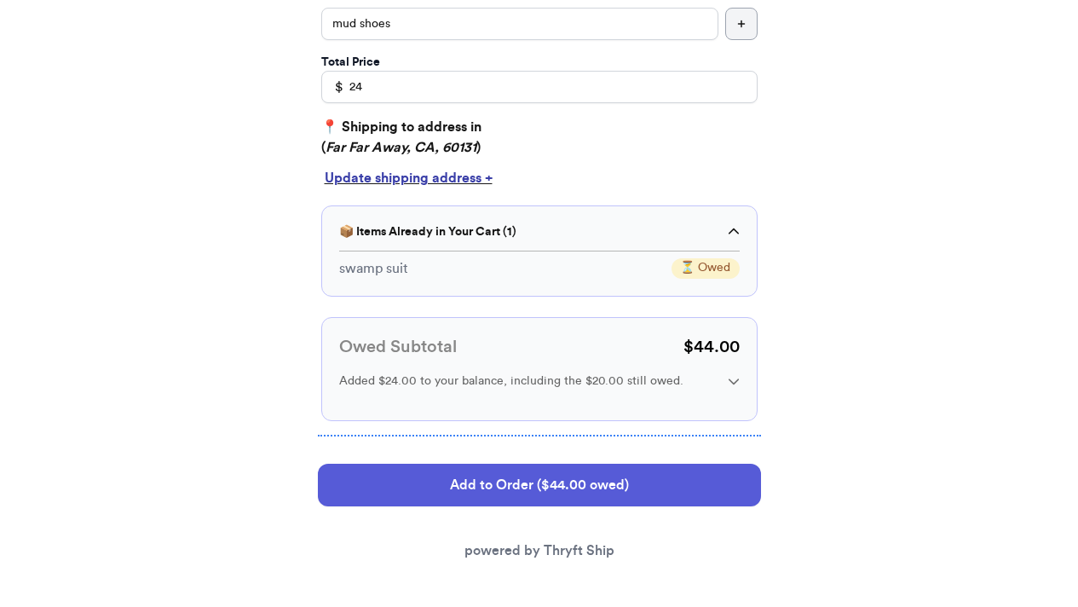
scroll to position [446, 0]
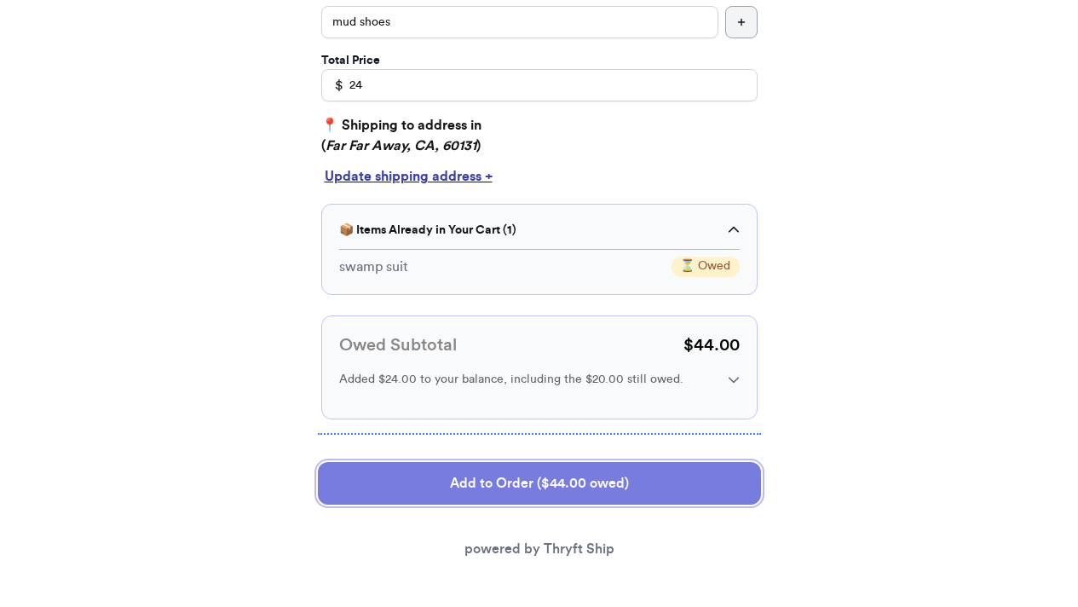
click at [554, 493] on button "Add to Order ($44.00 owed)" at bounding box center [539, 483] width 443 height 43
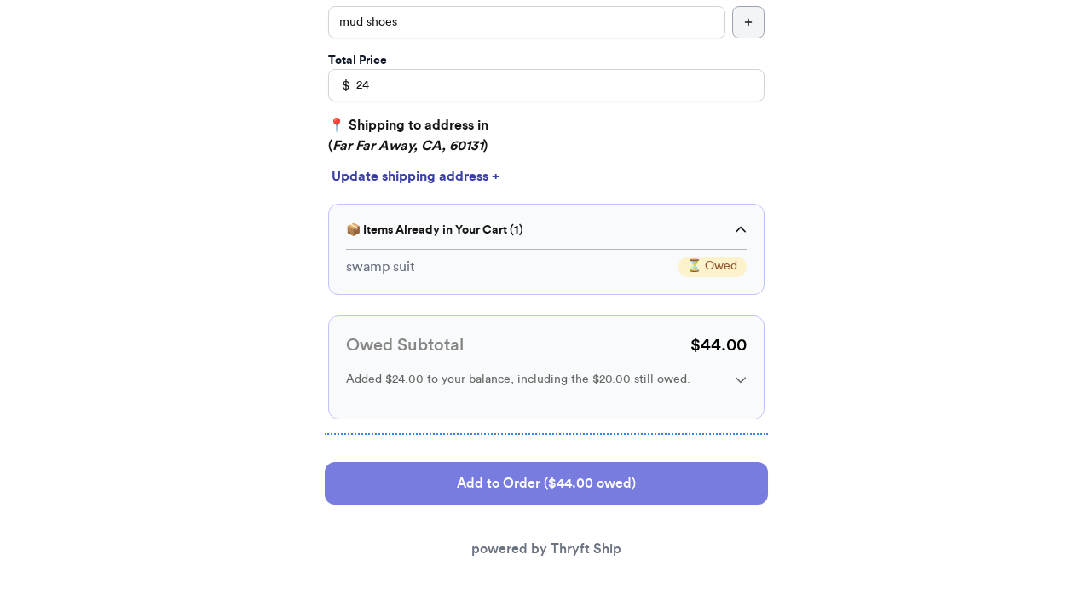
scroll to position [0, 0]
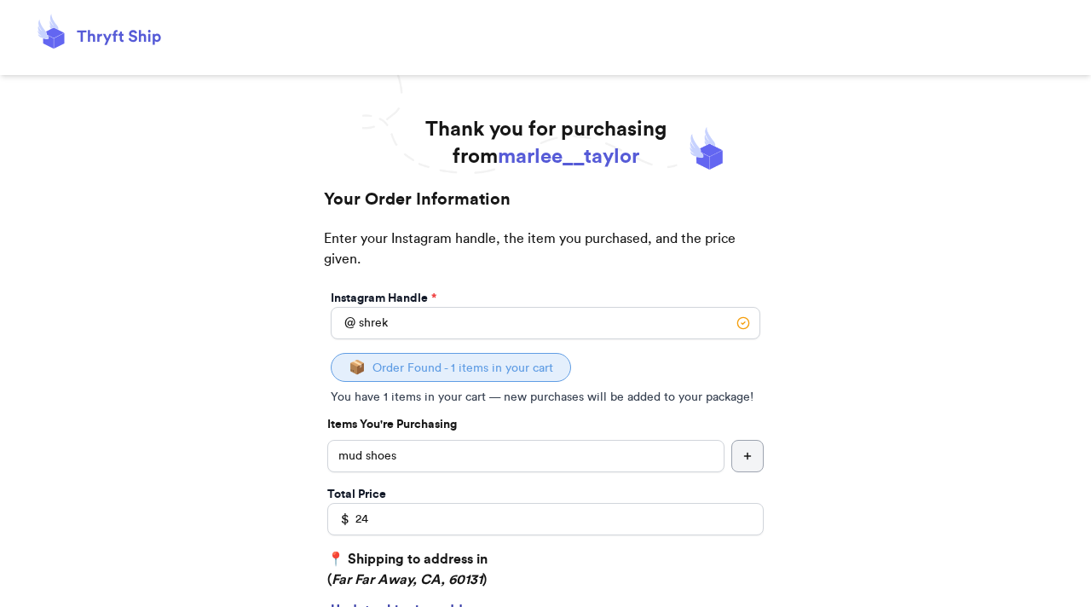
select select "CA"
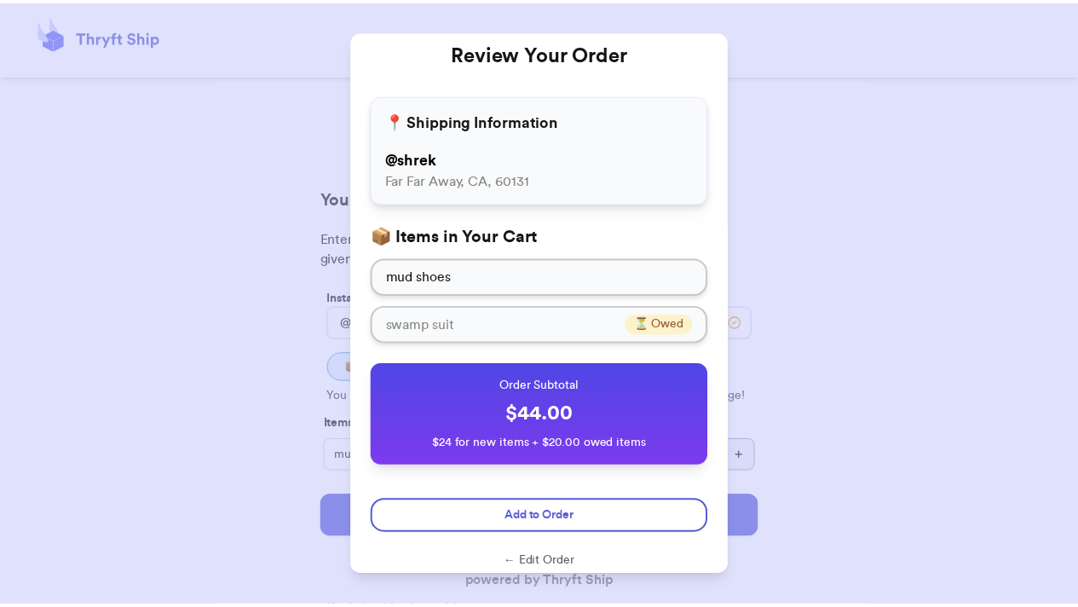
scroll to position [40, 0]
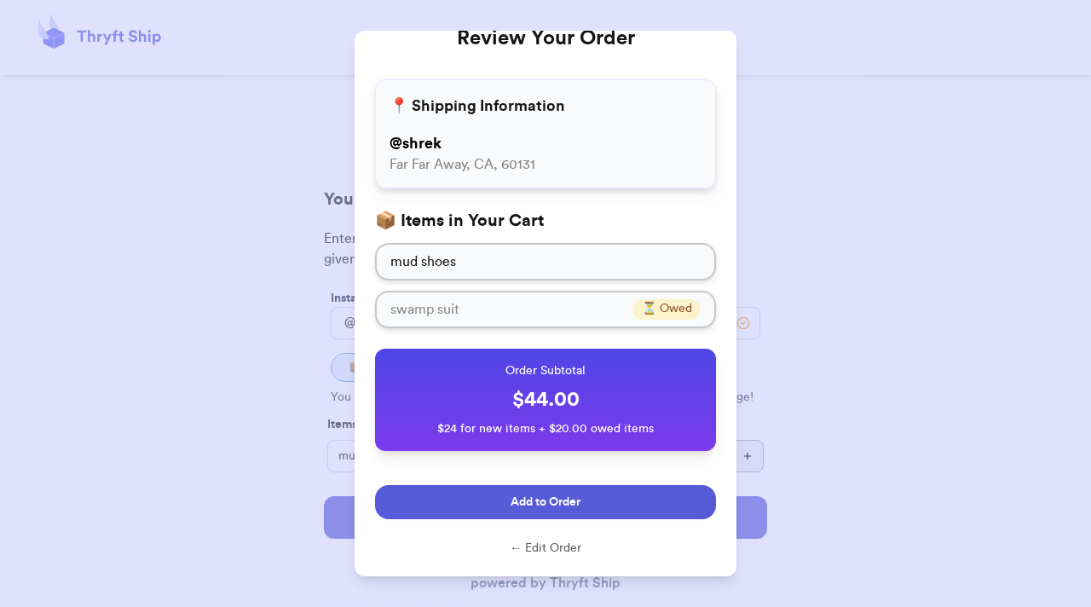
click at [586, 506] on button "Add to Order" at bounding box center [545, 502] width 341 height 34
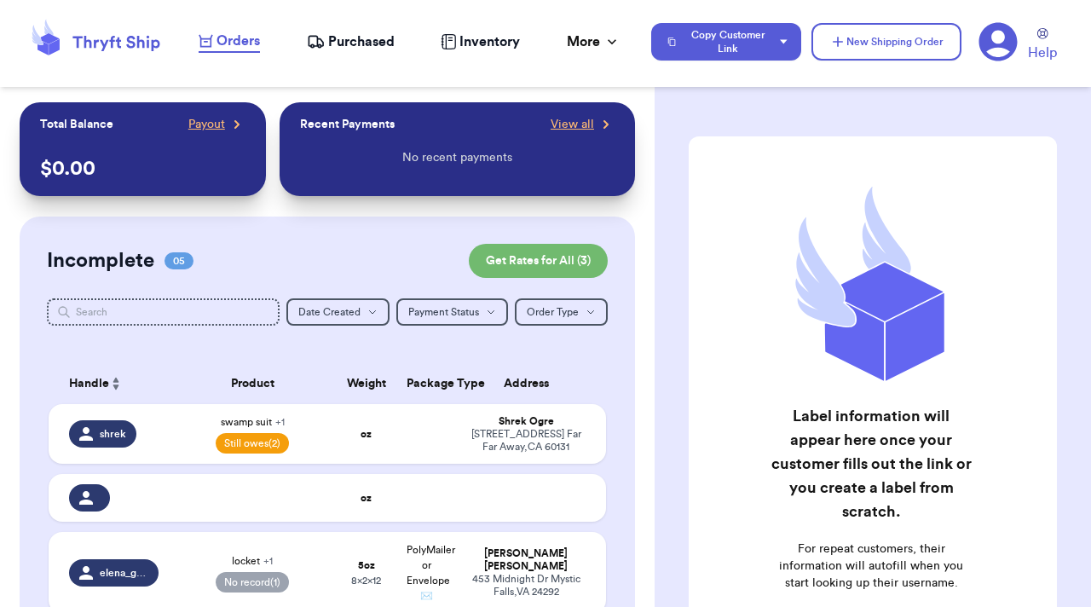
click at [1000, 28] on icon at bounding box center [998, 42] width 38 height 38
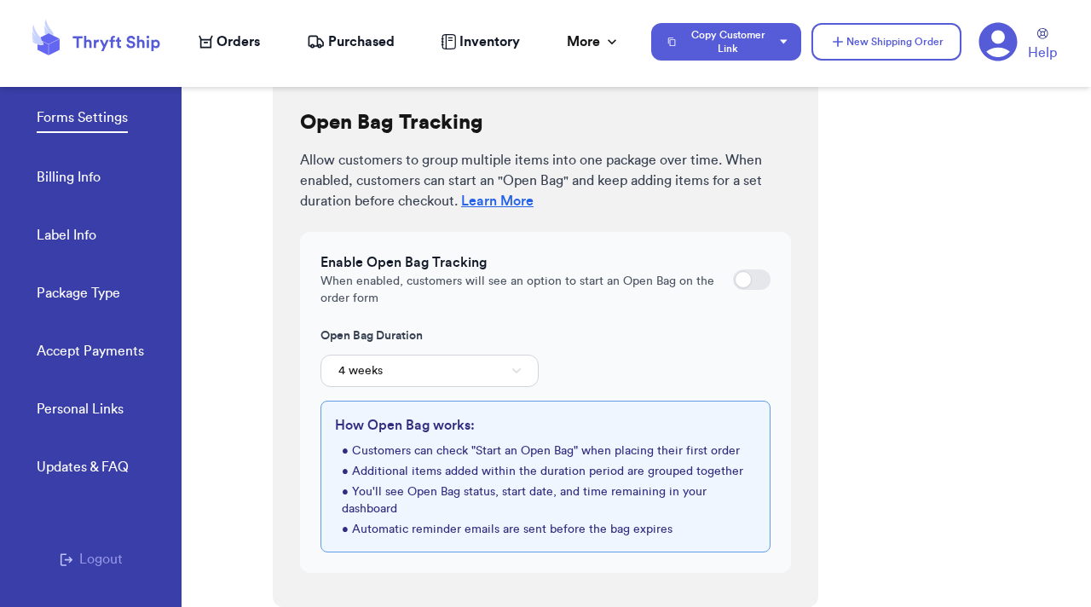
scroll to position [651, 0]
click at [735, 284] on div at bounding box center [743, 279] width 17 height 17
click at [732, 280] on input "checkbox" at bounding box center [732, 280] width 1 height 1
checkbox input "true"
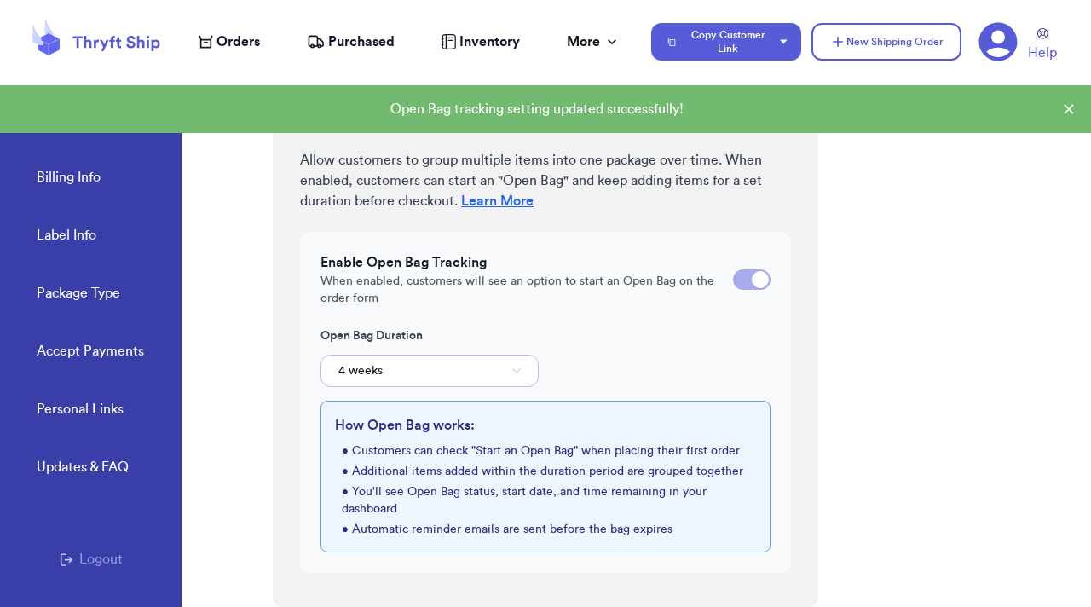
click at [421, 361] on button "4 weeks" at bounding box center [430, 371] width 218 height 32
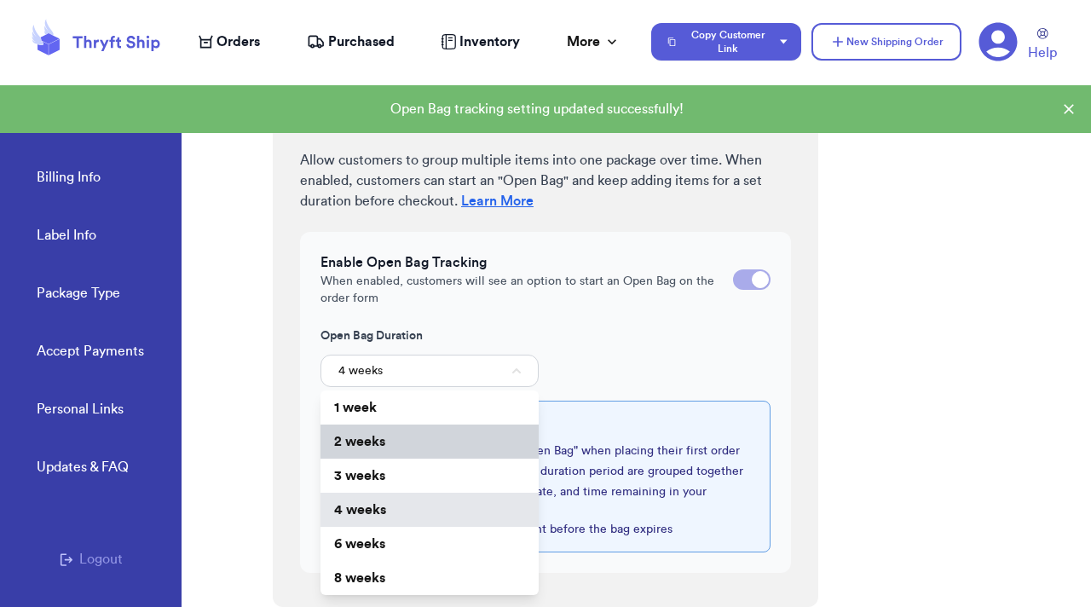
click at [388, 447] on li "2 weeks" at bounding box center [430, 442] width 218 height 34
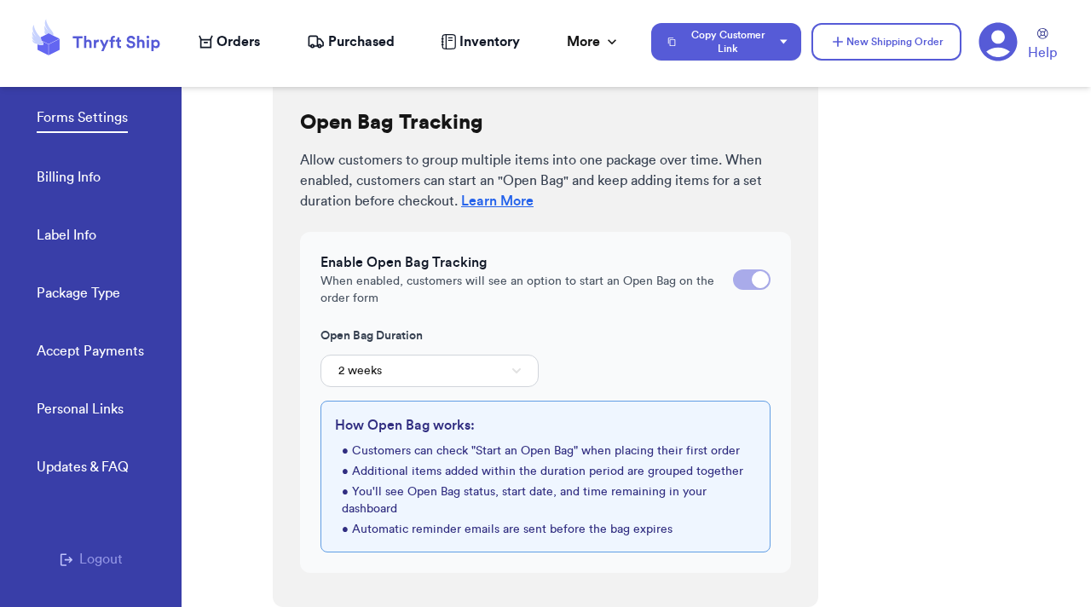
click at [993, 43] on icon at bounding box center [998, 42] width 38 height 38
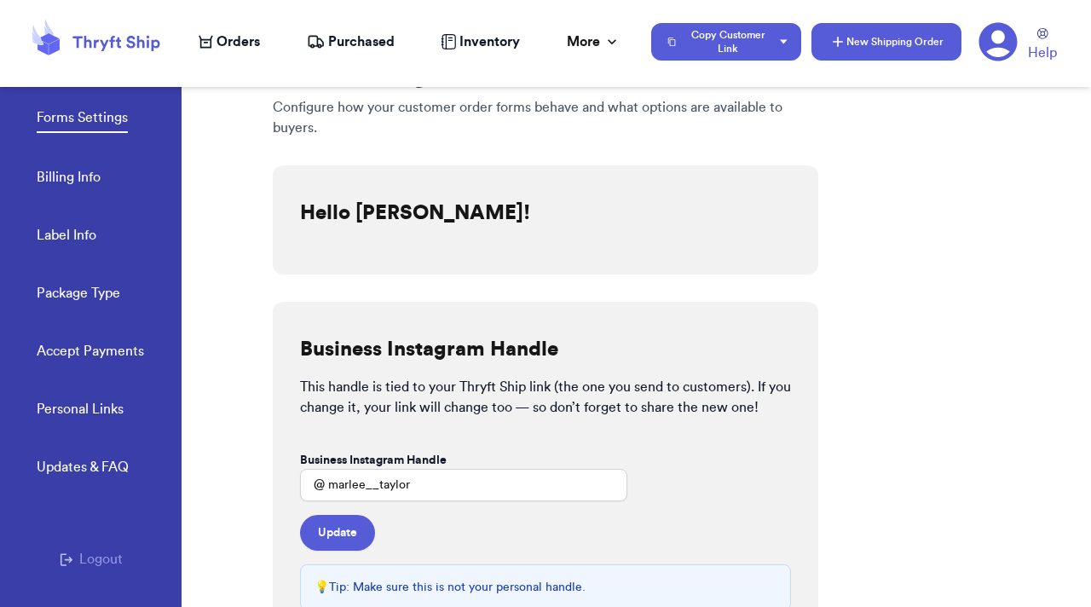
click at [922, 43] on button "New Shipping Order" at bounding box center [887, 42] width 150 height 38
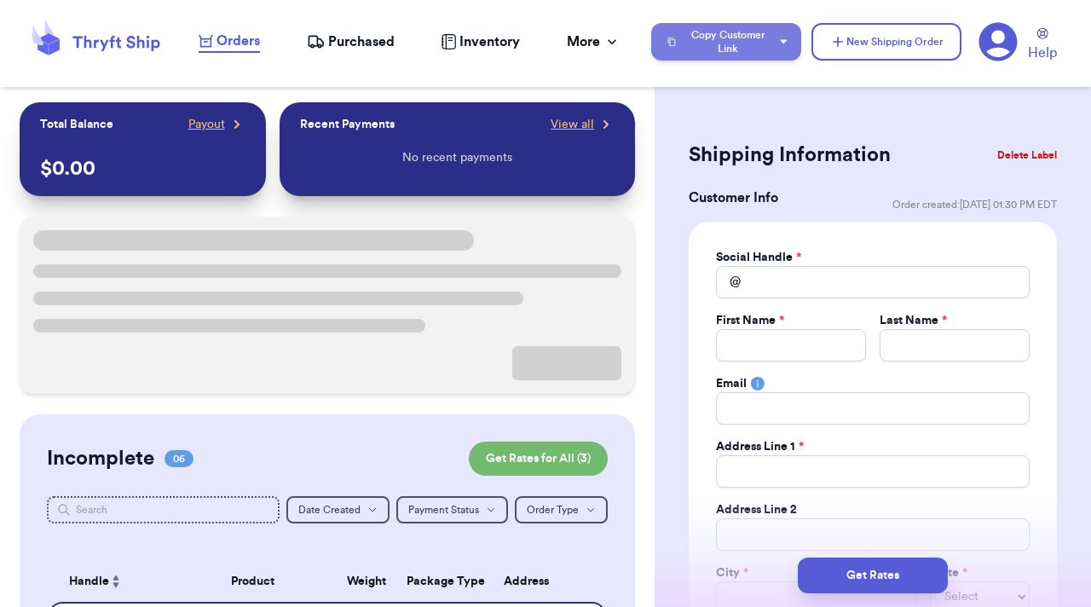
click at [758, 30] on button "Copy Customer Link" at bounding box center [726, 42] width 150 height 38
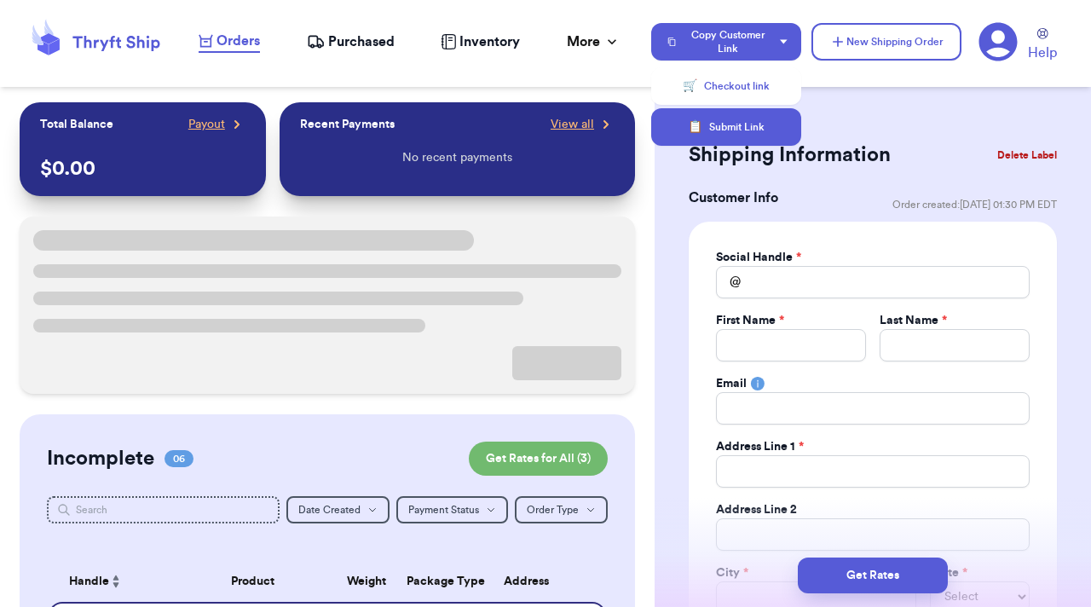
click at [745, 125] on button "📋 Submit Link" at bounding box center [726, 127] width 150 height 38
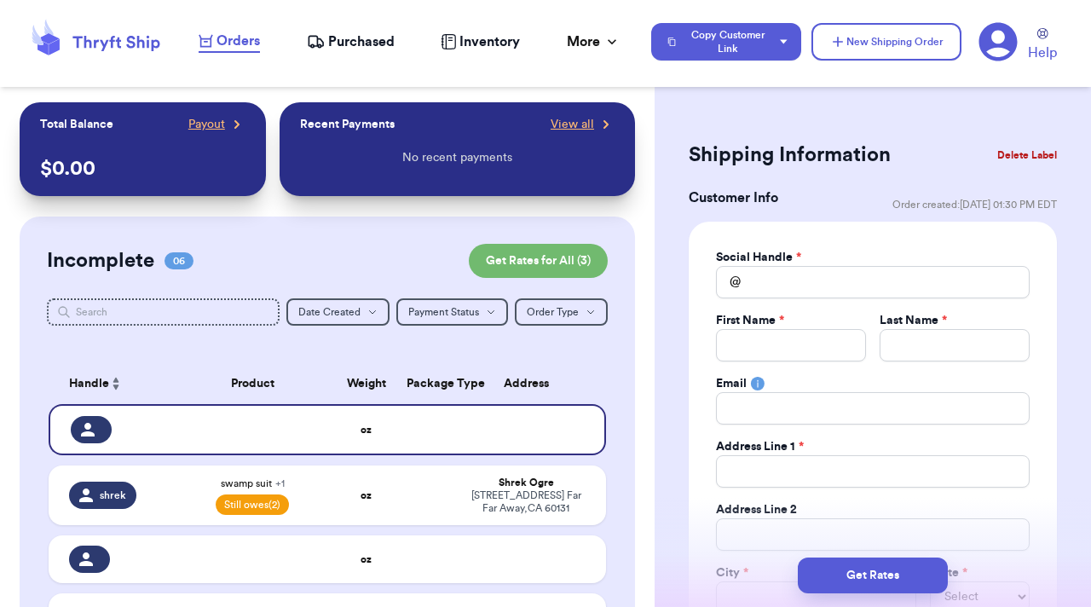
scroll to position [119, 0]
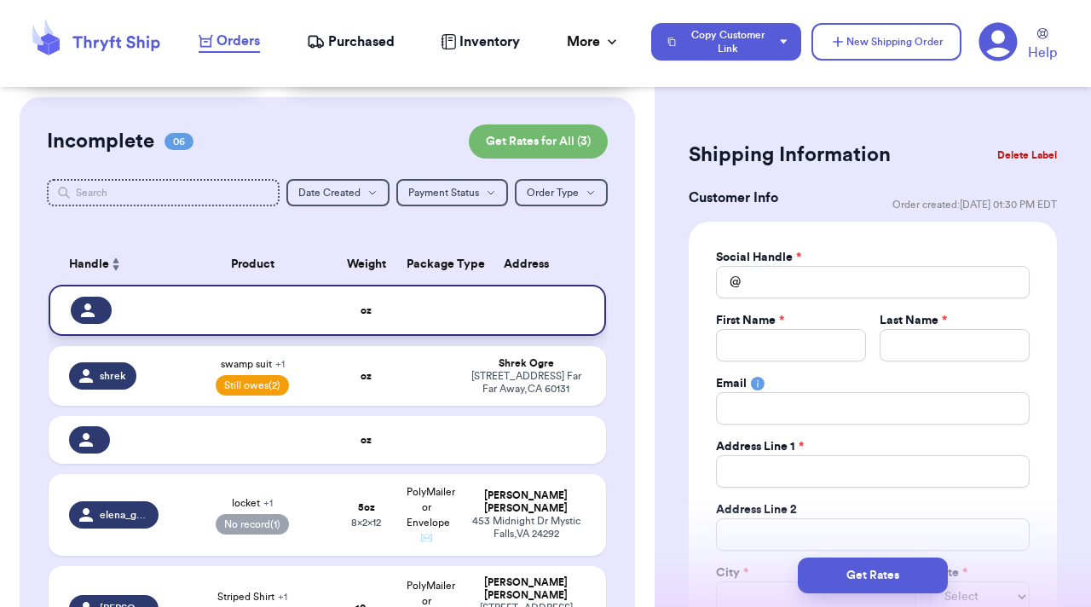
click at [573, 309] on td at bounding box center [531, 310] width 150 height 51
click at [1020, 153] on button "Delete Label" at bounding box center [1027, 155] width 73 height 38
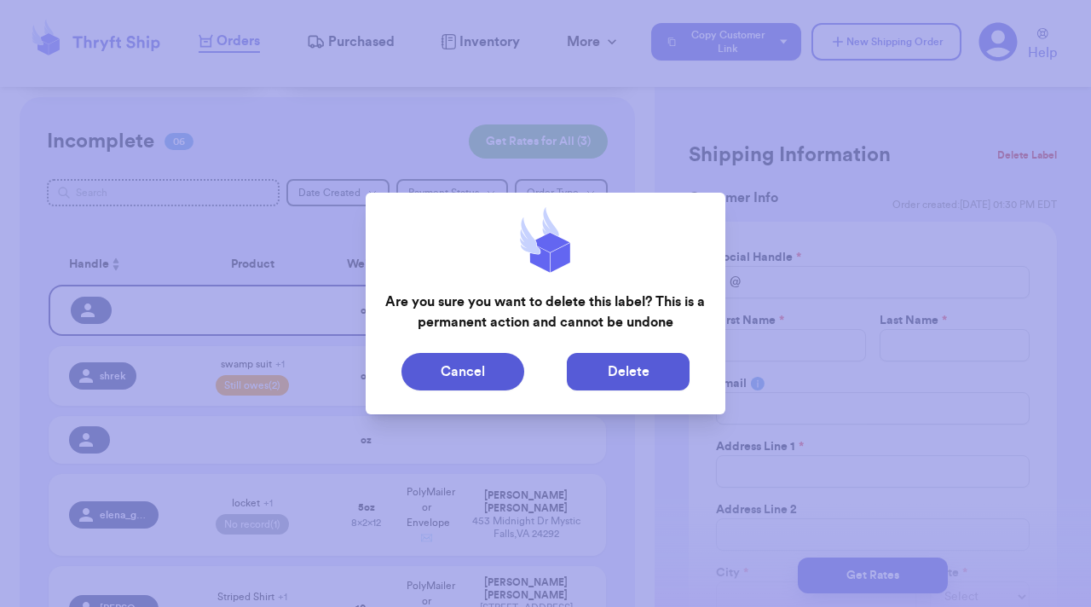
click at [644, 374] on button "Delete" at bounding box center [628, 372] width 123 height 38
type input "swamp suit"
select select "unpaid"
type input "44"
select select "unpaid"
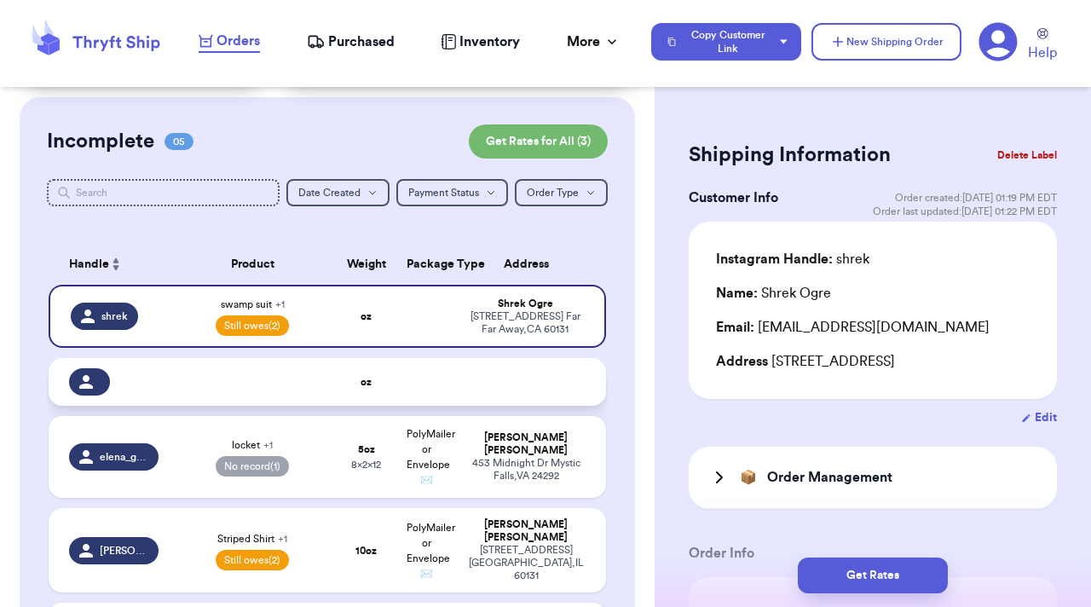
click at [412, 378] on td at bounding box center [426, 382] width 60 height 48
select select "unknown"
type input "0"
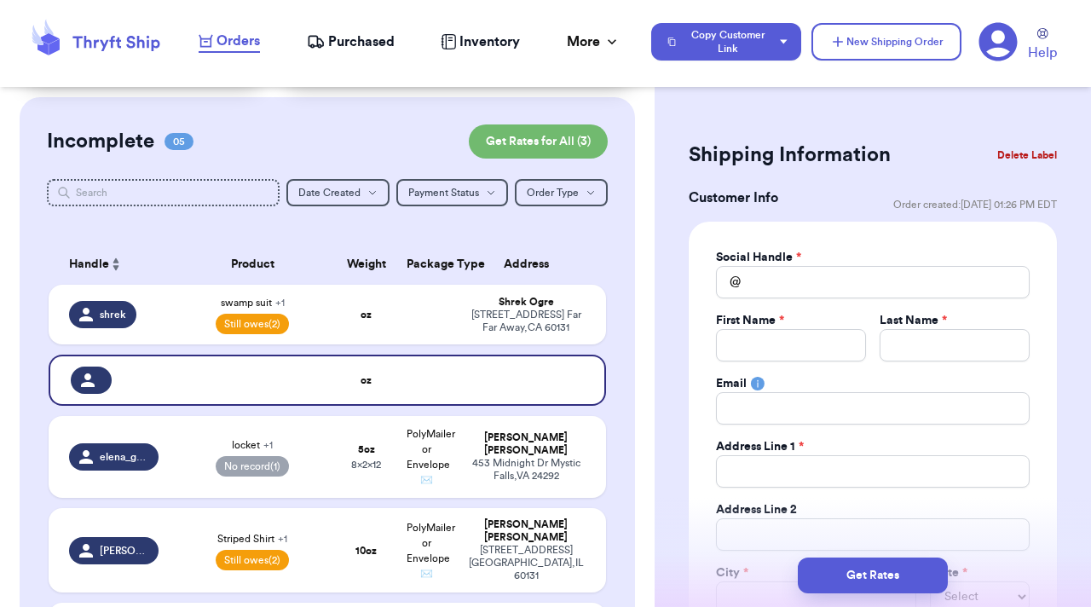
click at [991, 159] on button "Delete Label" at bounding box center [1027, 155] width 73 height 38
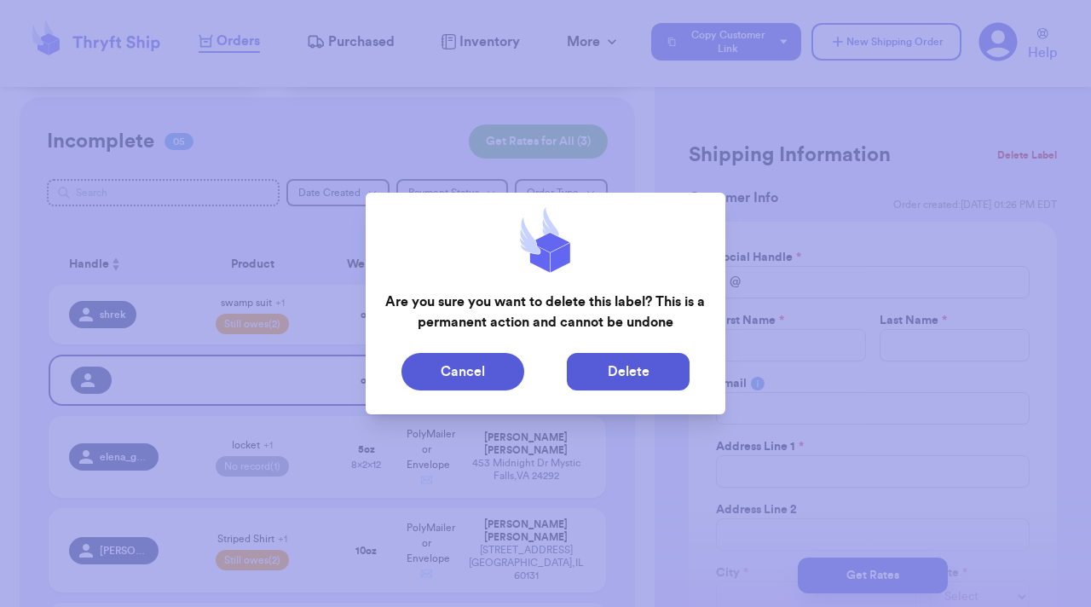
click at [635, 373] on button "Delete" at bounding box center [628, 372] width 123 height 38
type input "swamp suit"
select select "unpaid"
type input "44"
select select "unpaid"
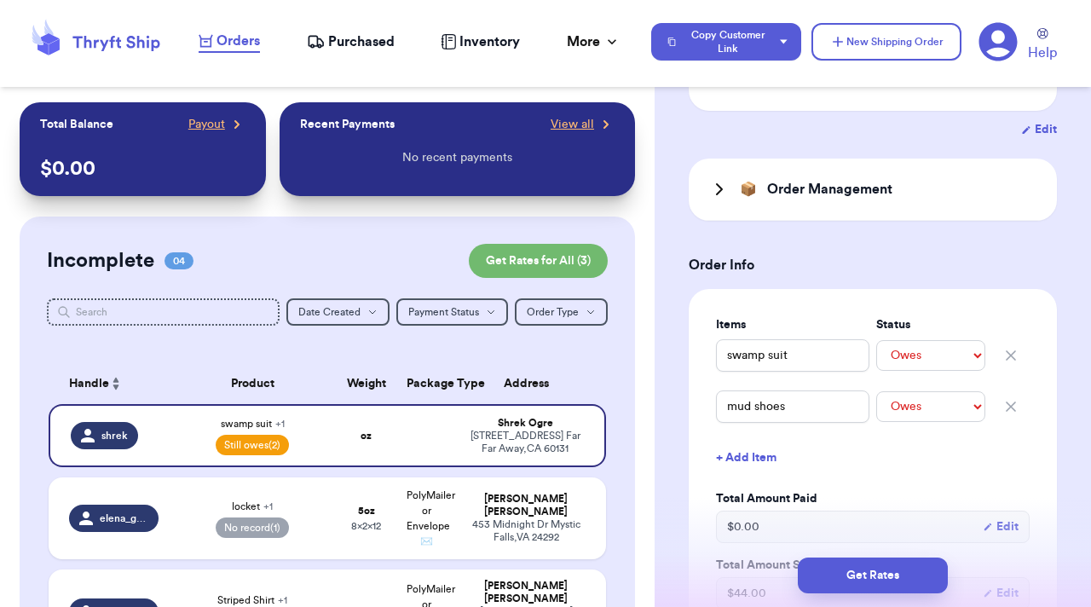
scroll to position [0, 0]
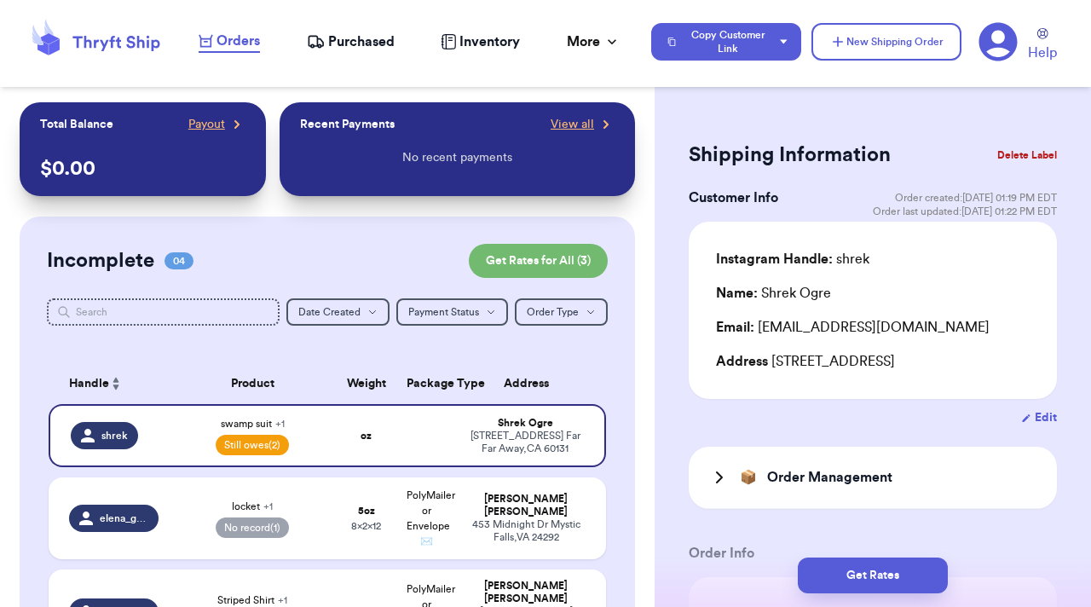
click at [735, 477] on div "📦 Order Management" at bounding box center [800, 477] width 183 height 20
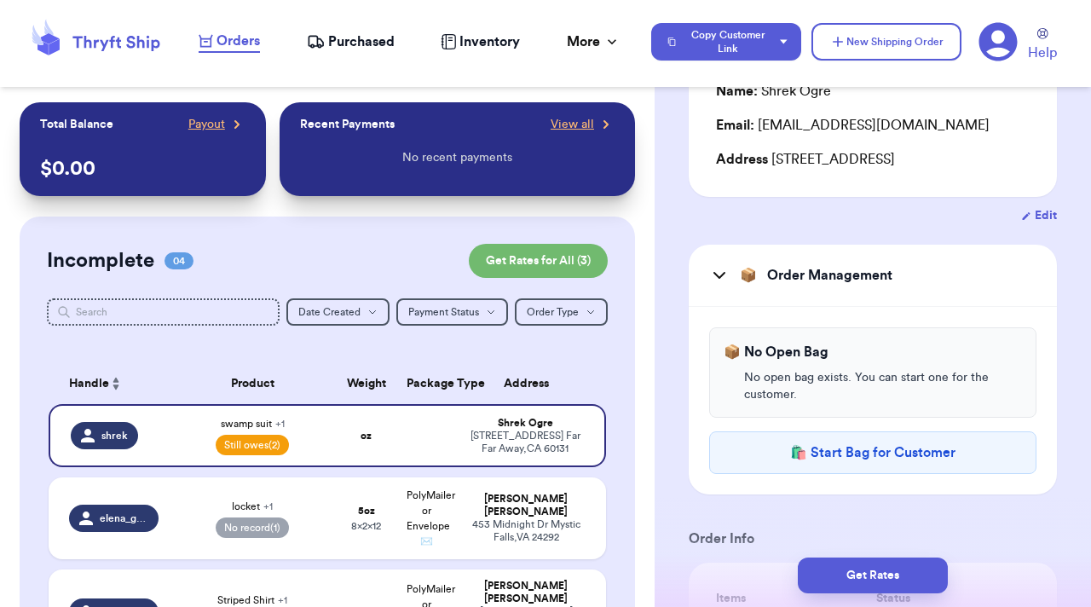
scroll to position [229, 0]
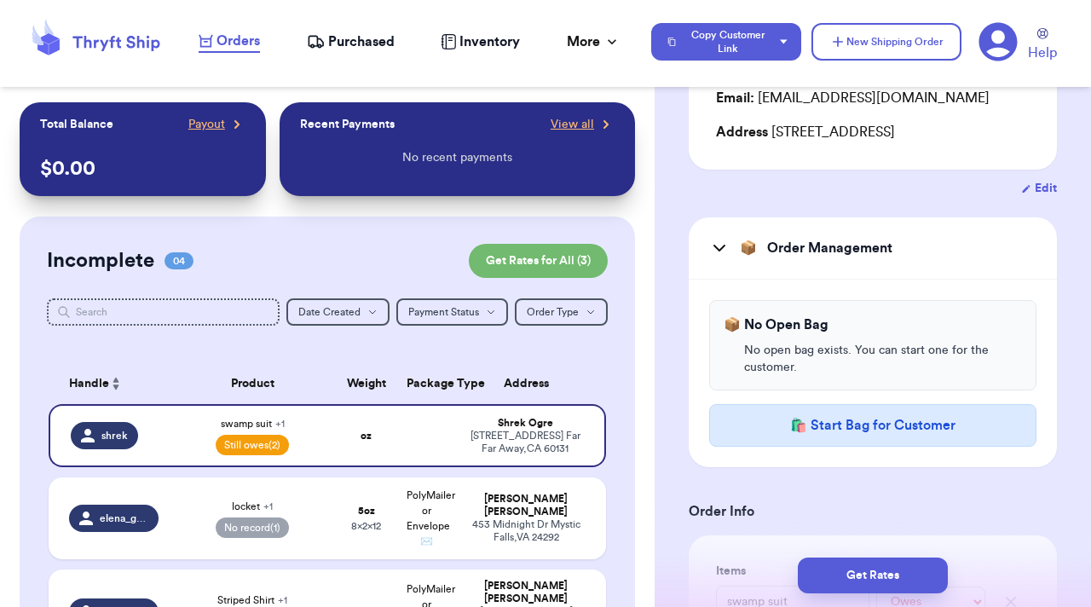
click at [771, 437] on button "🛍️ Start Bag for Customer" at bounding box center [872, 425] width 327 height 43
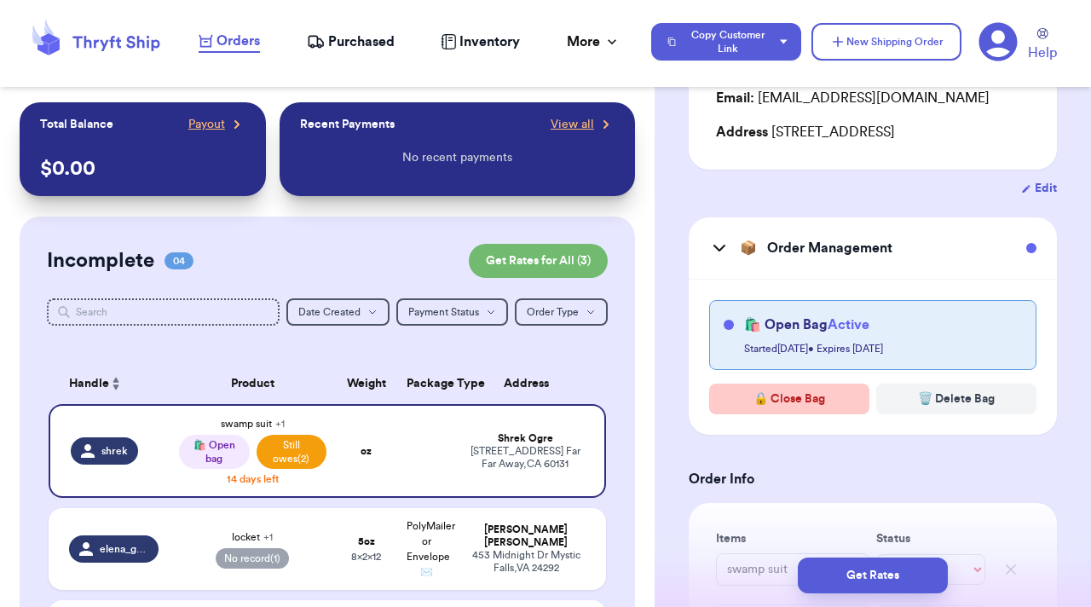
scroll to position [198, 0]
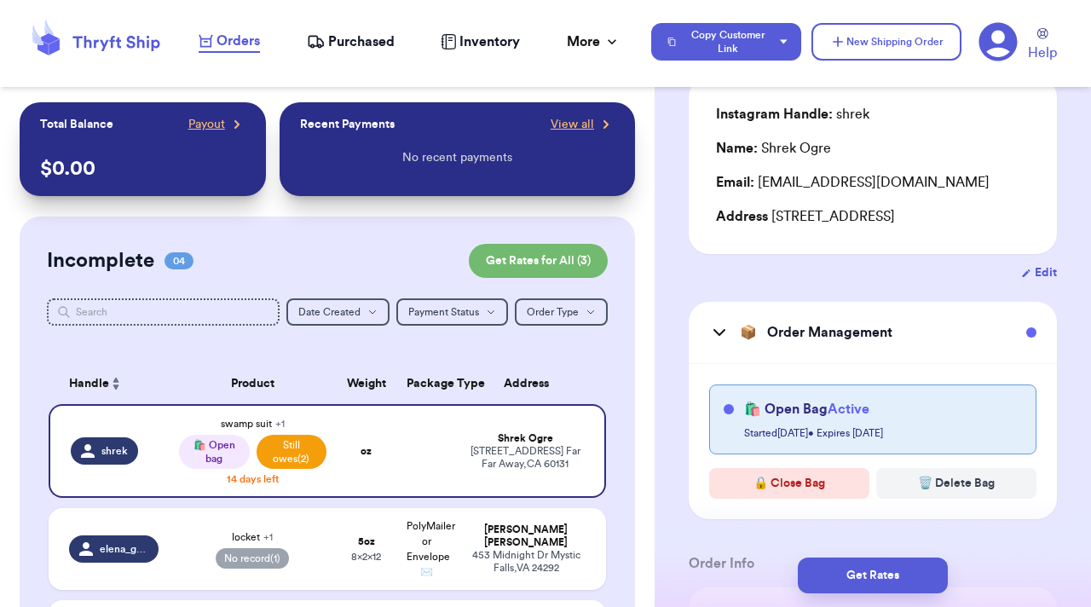
scroll to position [147, 0]
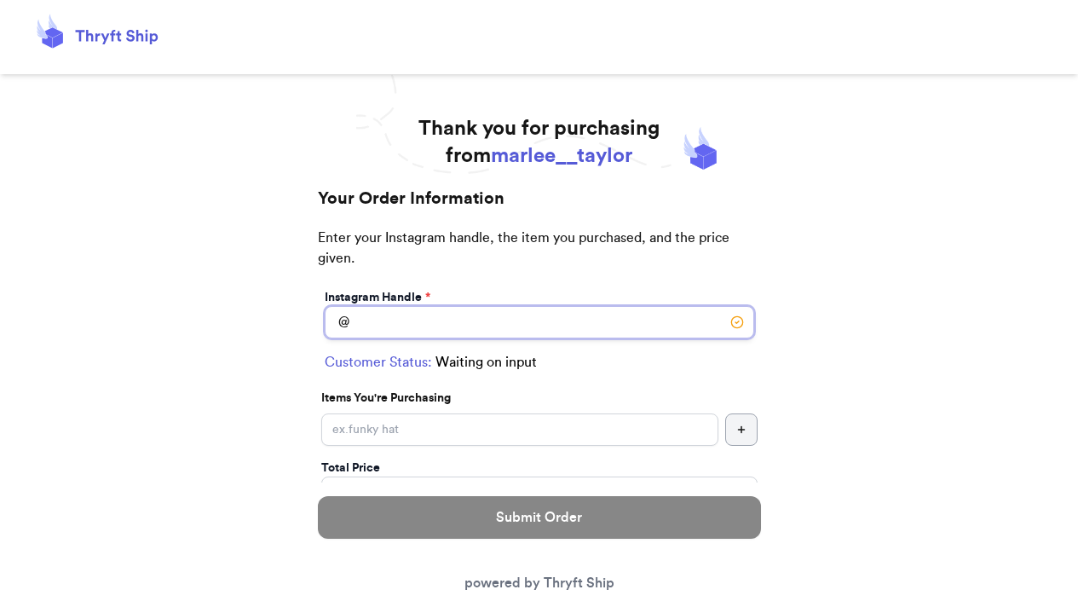
click at [565, 318] on input "Instagram Handle *" at bounding box center [540, 322] width 430 height 32
type input "shrek"
select select "CA"
type input "Far Far Away"
type input "60131"
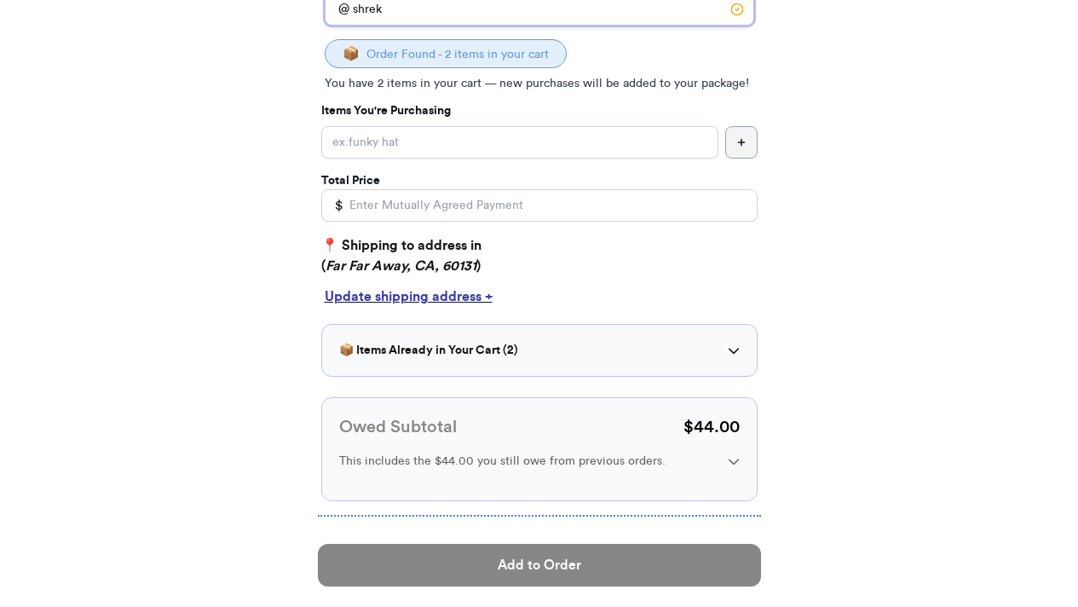
scroll to position [314, 0]
type input "shrek"
click at [742, 350] on div "📦 Items Already in Your Cart ( 2 ) swamp suit ⏳ Owed mud shoes ⏳ Owed" at bounding box center [539, 349] width 436 height 53
click at [734, 352] on icon at bounding box center [733, 351] width 10 height 6
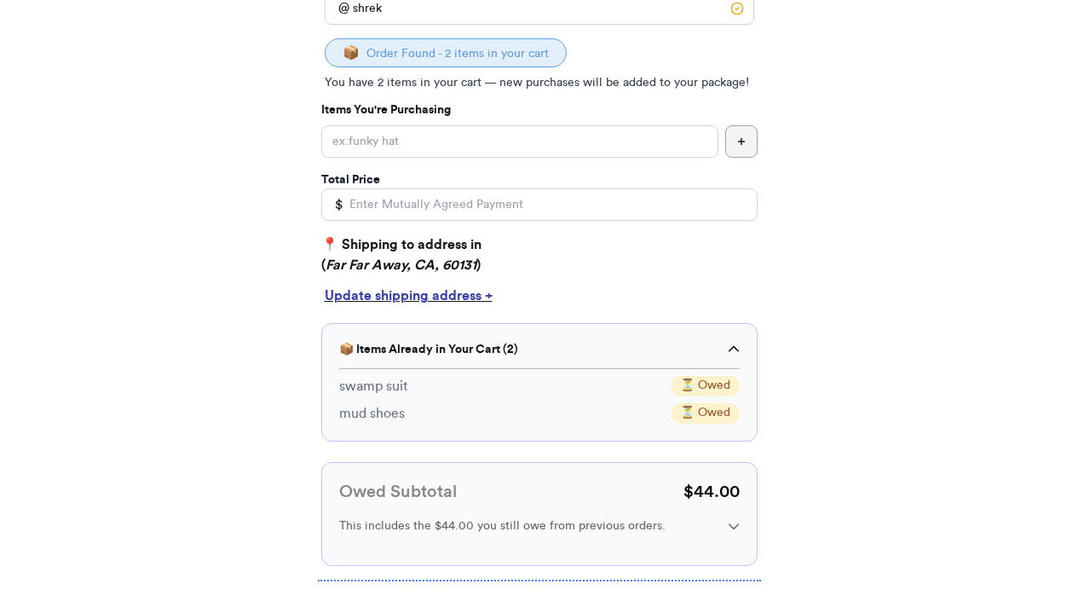
click at [734, 352] on icon at bounding box center [734, 350] width 12 height 12
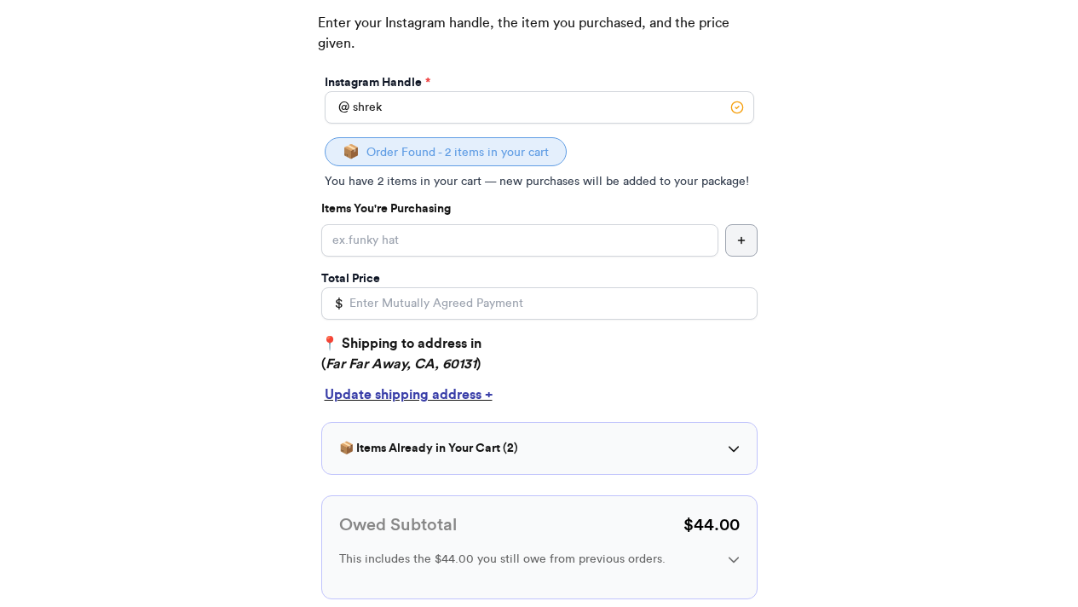
scroll to position [209, 0]
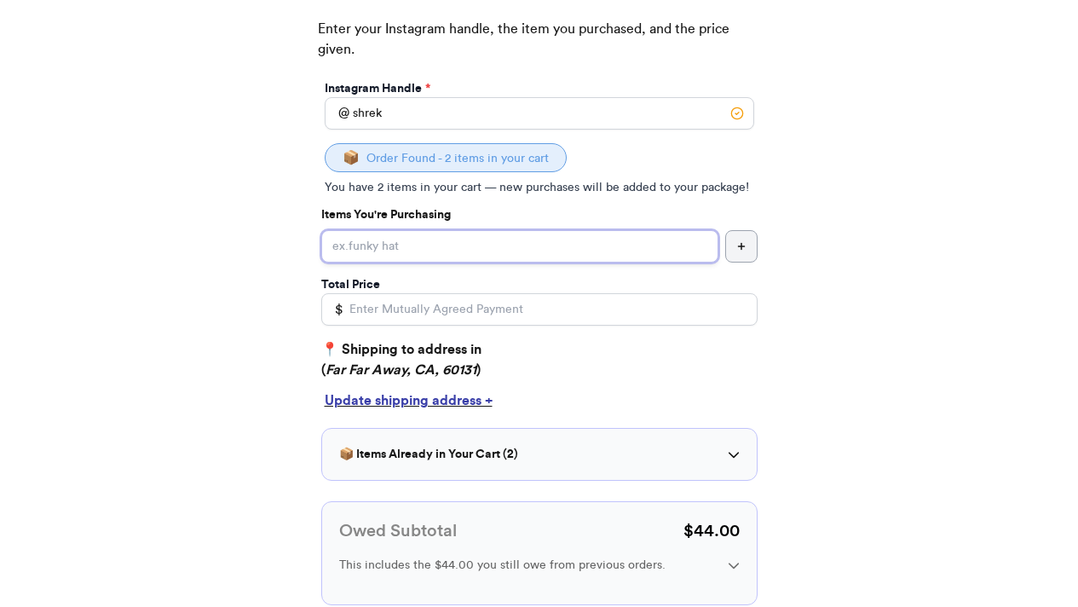
click at [477, 252] on input "Instagram Handle *" at bounding box center [519, 246] width 397 height 32
type input "green t-shirt"
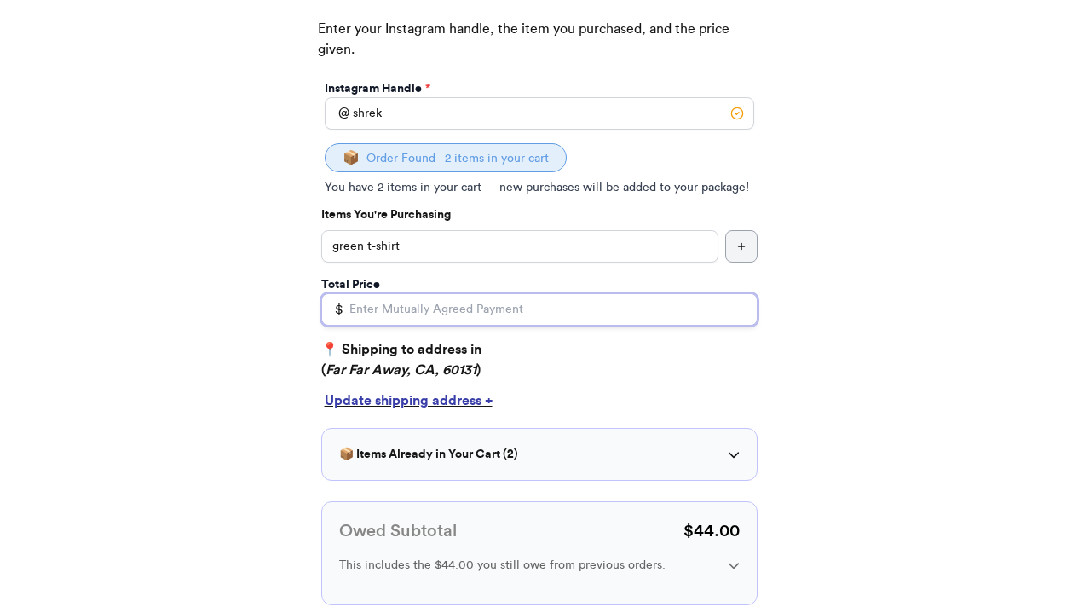
click at [442, 317] on input "Total Price" at bounding box center [539, 309] width 436 height 32
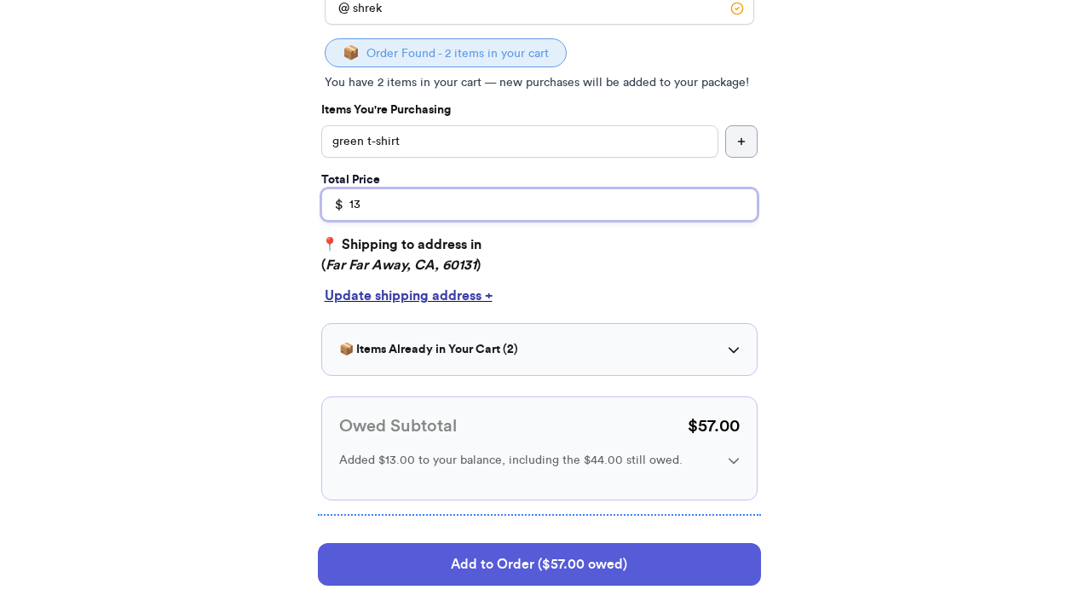
scroll to position [315, 0]
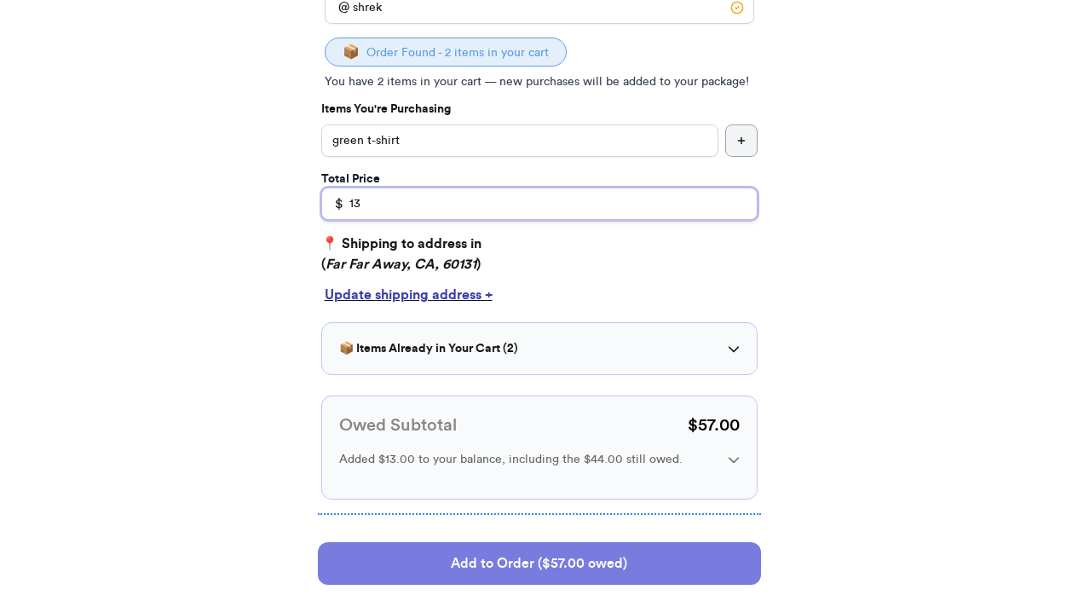
type input "13"
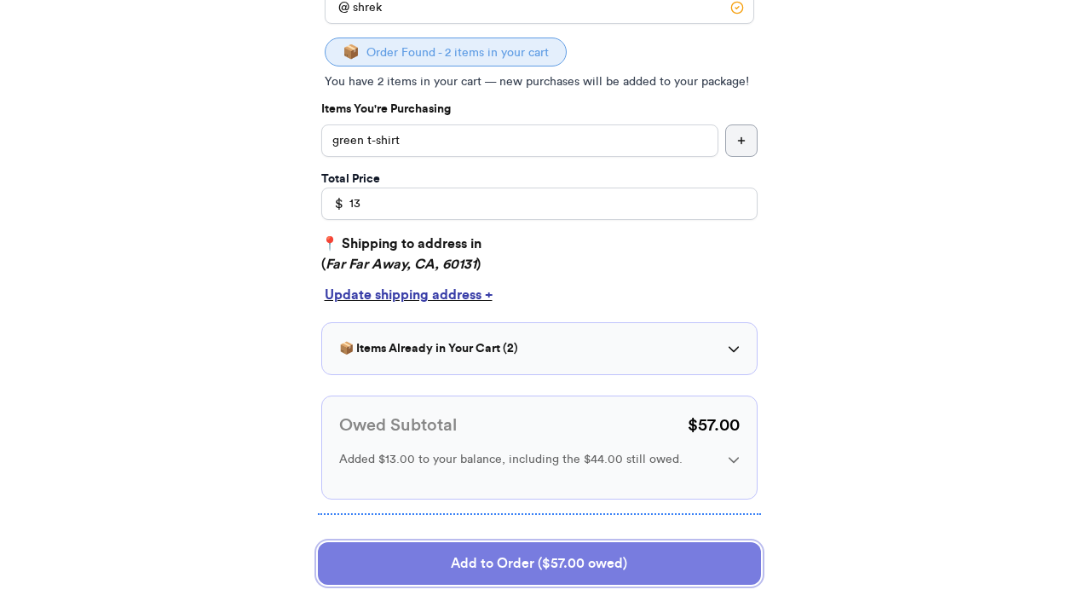
click at [386, 562] on button "Add to Order ($57.00 owed)" at bounding box center [539, 563] width 443 height 43
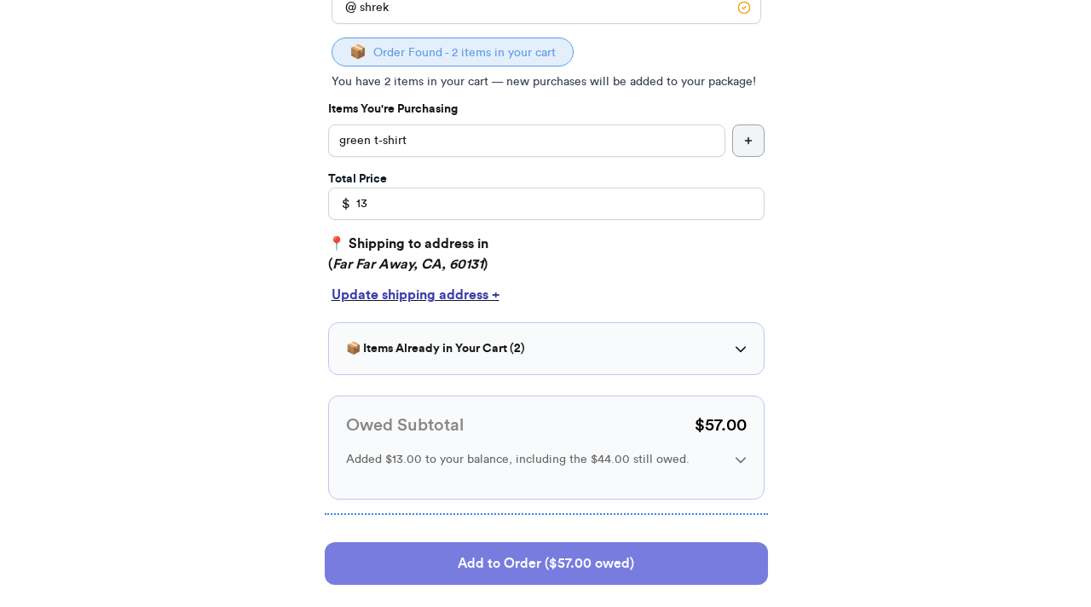
scroll to position [0, 0]
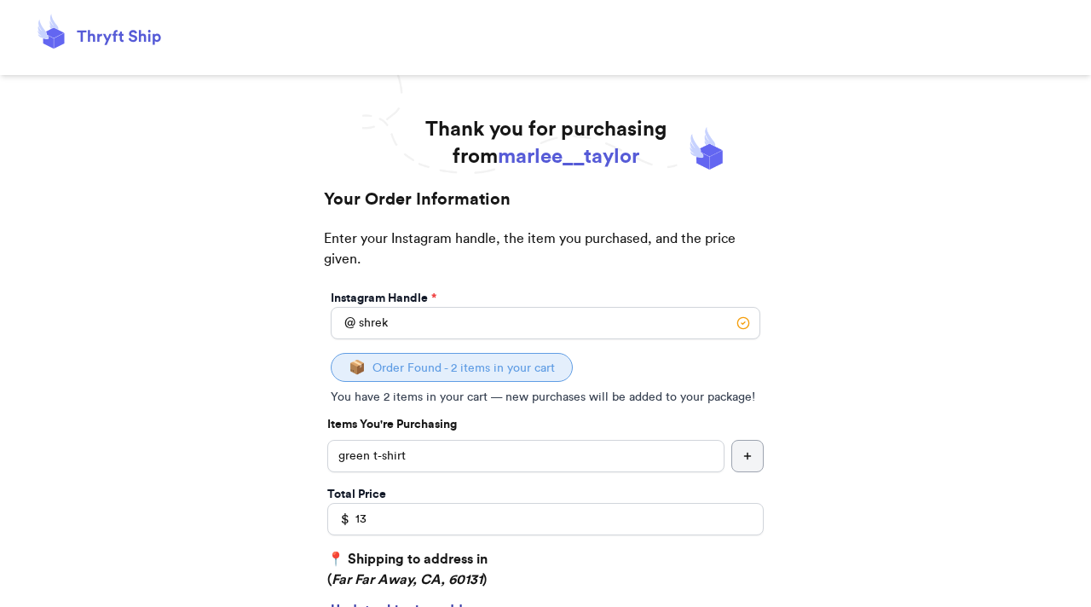
select select "CA"
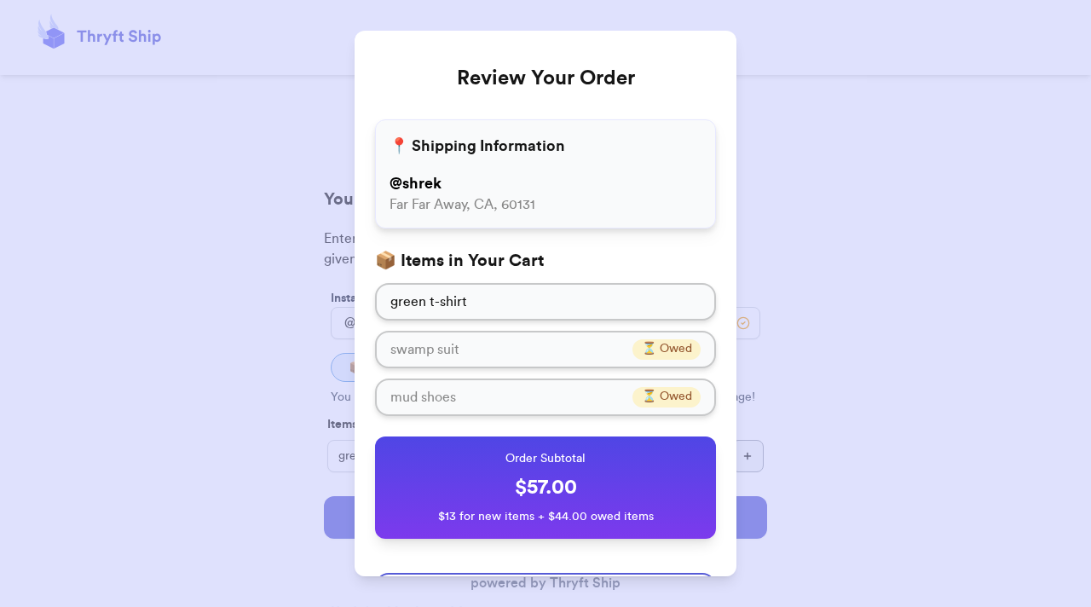
click at [202, 369] on div "Review Your Order 📍 Shipping Information @ shrek Far Far Away, CA, 60131 📦 Item…" at bounding box center [545, 303] width 1091 height 607
